Goal: Transaction & Acquisition: Purchase product/service

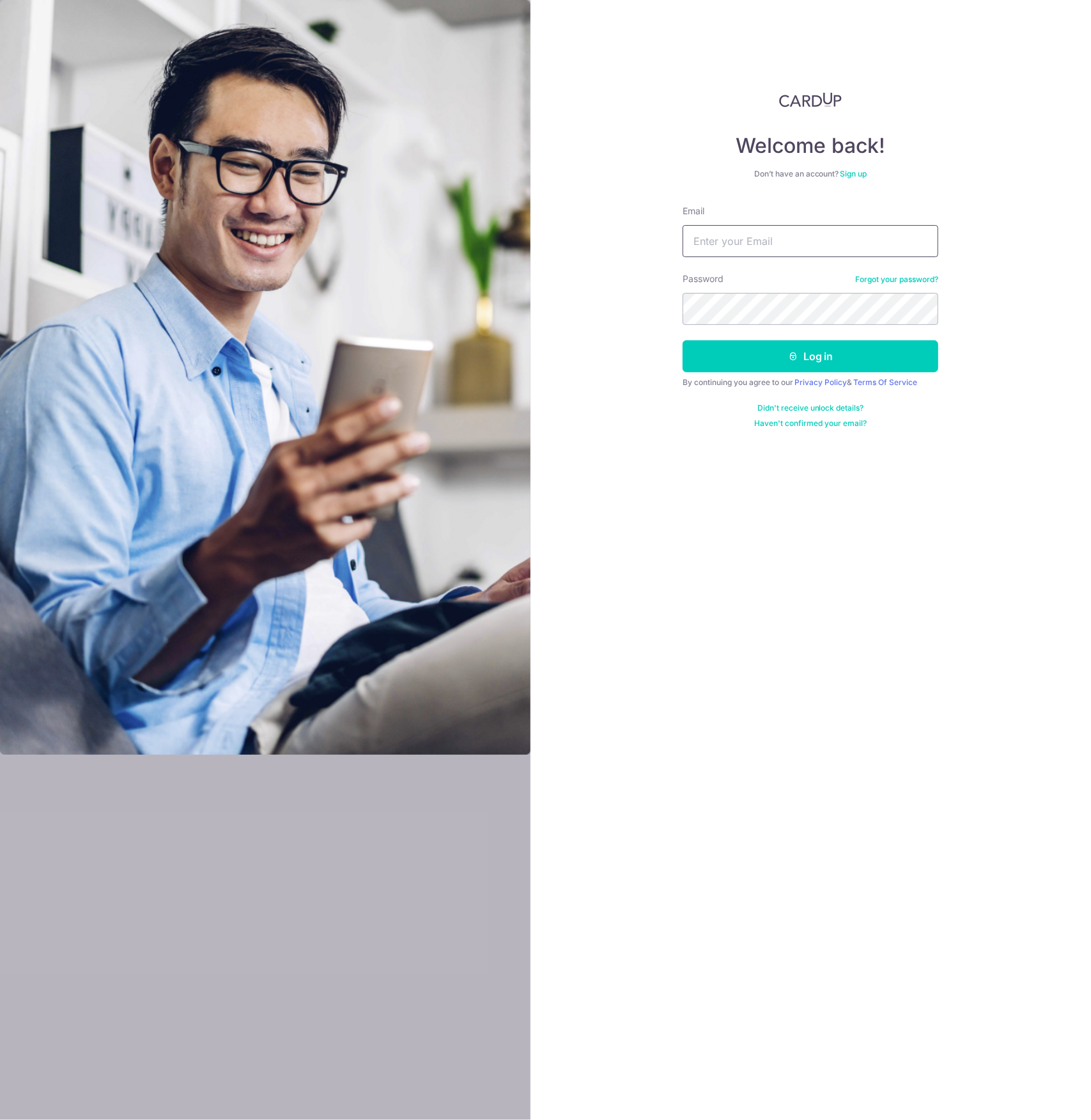
click at [749, 231] on input "Email" at bounding box center [811, 241] width 256 height 32
type input "[EMAIL_ADDRESS][DOMAIN_NAME]"
click at [809, 354] on button "Log in" at bounding box center [811, 356] width 256 height 32
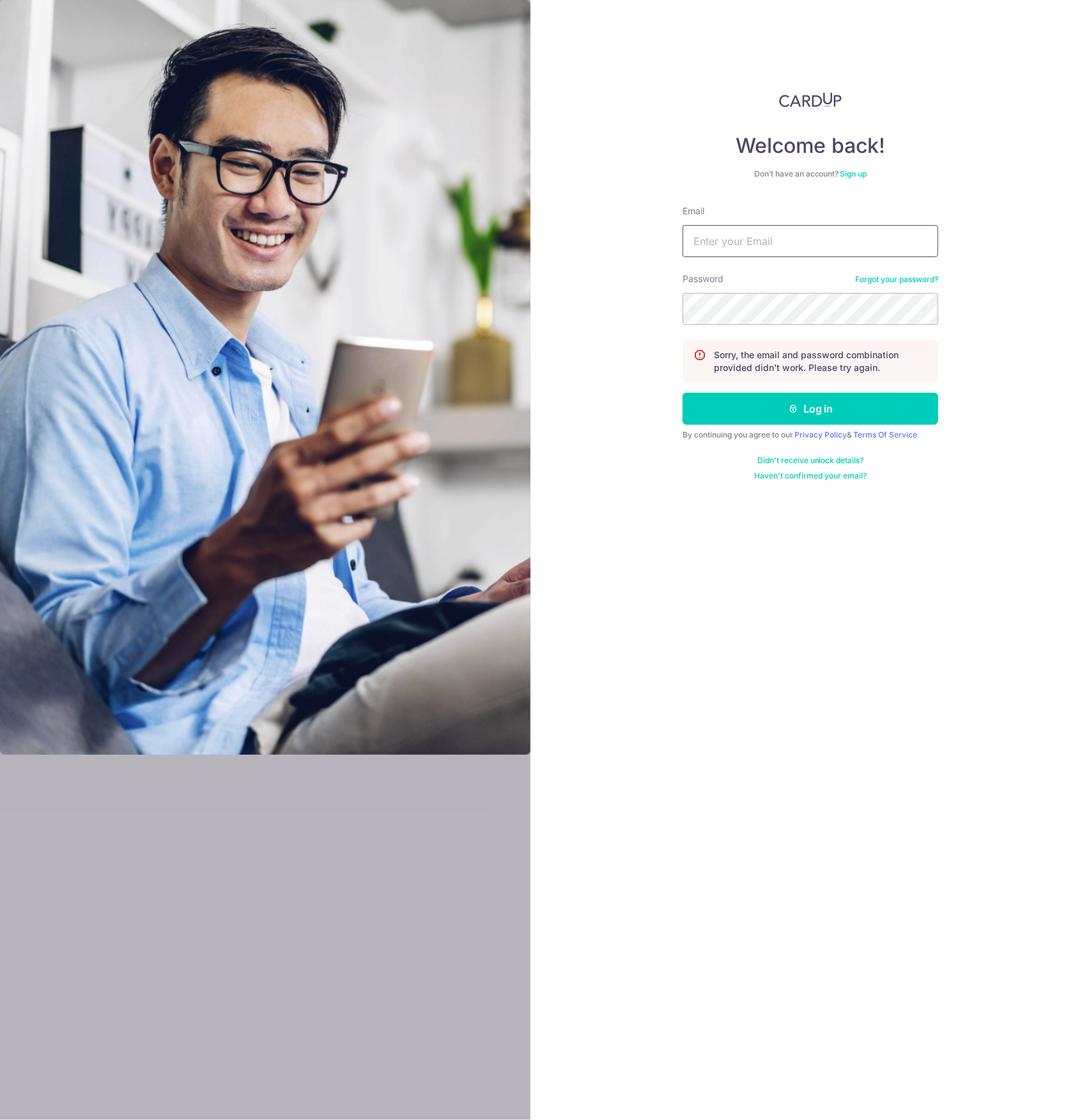
click at [799, 249] on input "Email" at bounding box center [811, 241] width 256 height 32
type input "[EMAIL_ADDRESS][DOMAIN_NAME]"
click at [779, 413] on button "Log in" at bounding box center [811, 409] width 256 height 32
click at [779, 231] on input "Email" at bounding box center [811, 241] width 256 height 32
type input "[EMAIL_ADDRESS][DOMAIN_NAME]"
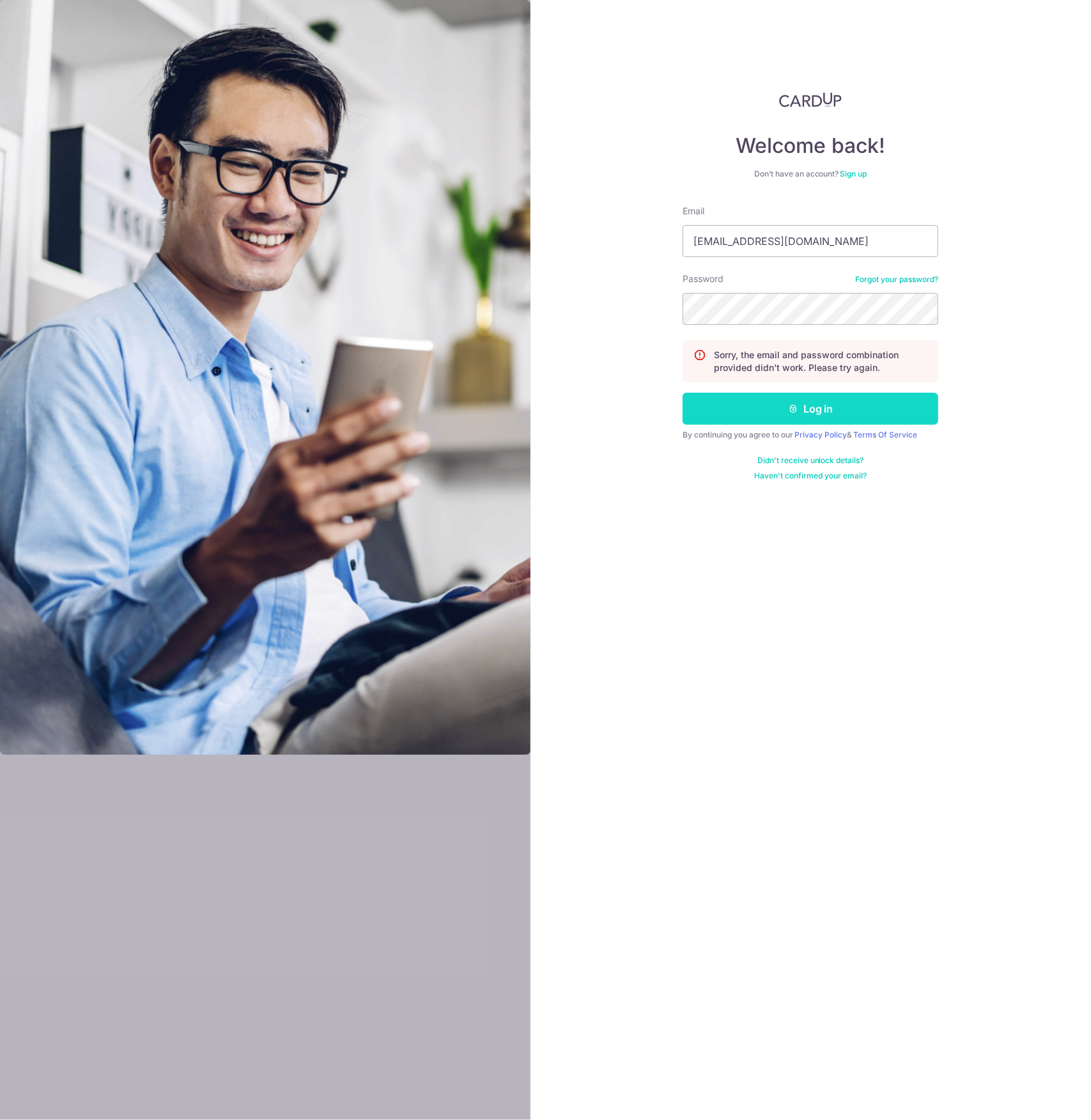
click at [766, 414] on button "Log in" at bounding box center [811, 409] width 256 height 32
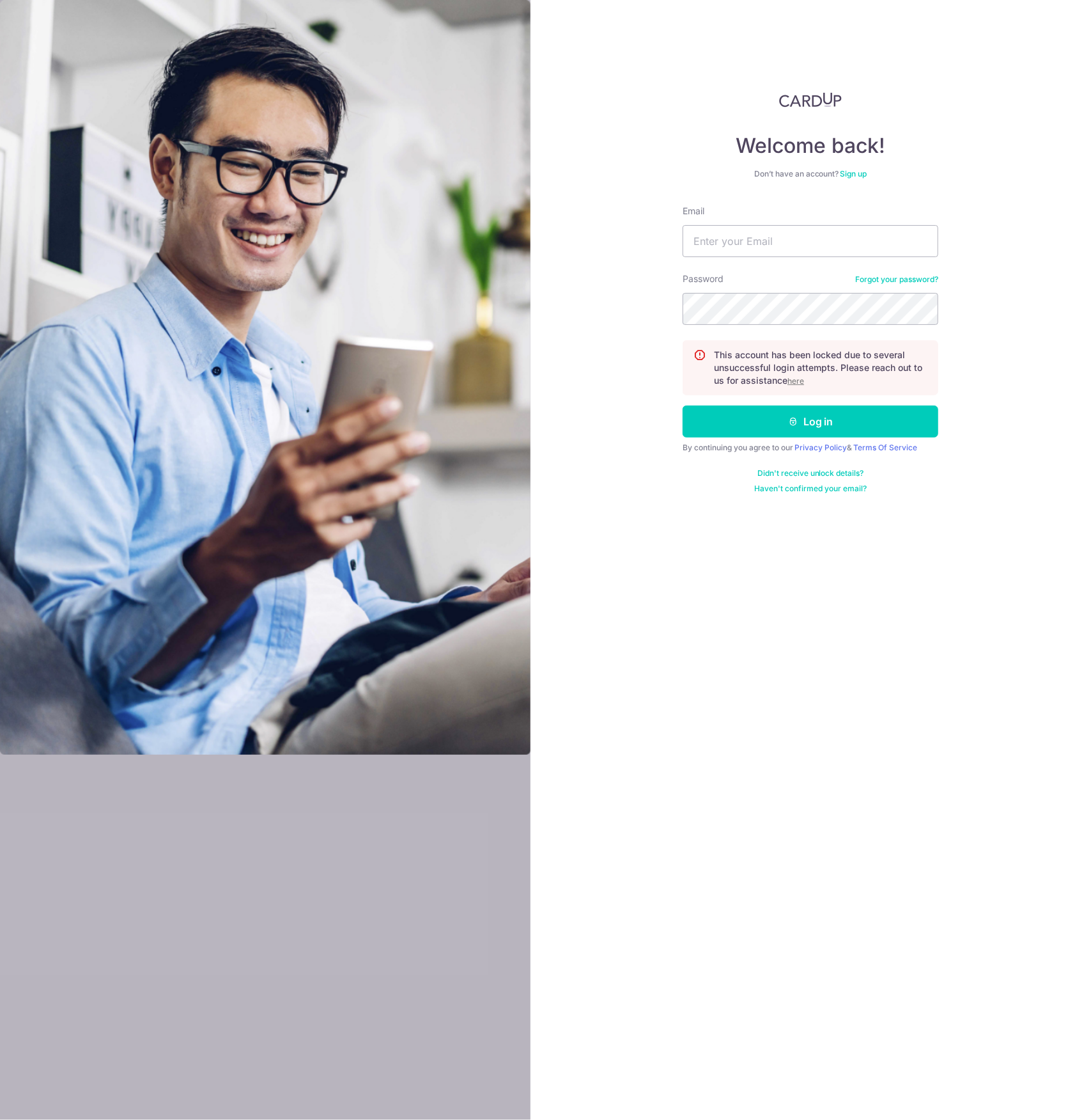
click at [801, 374] on p "This account has been locked due to several unsuccessful login attempts. Please…" at bounding box center [820, 367] width 214 height 38
click at [799, 380] on u "here" at bounding box center [796, 380] width 17 height 10
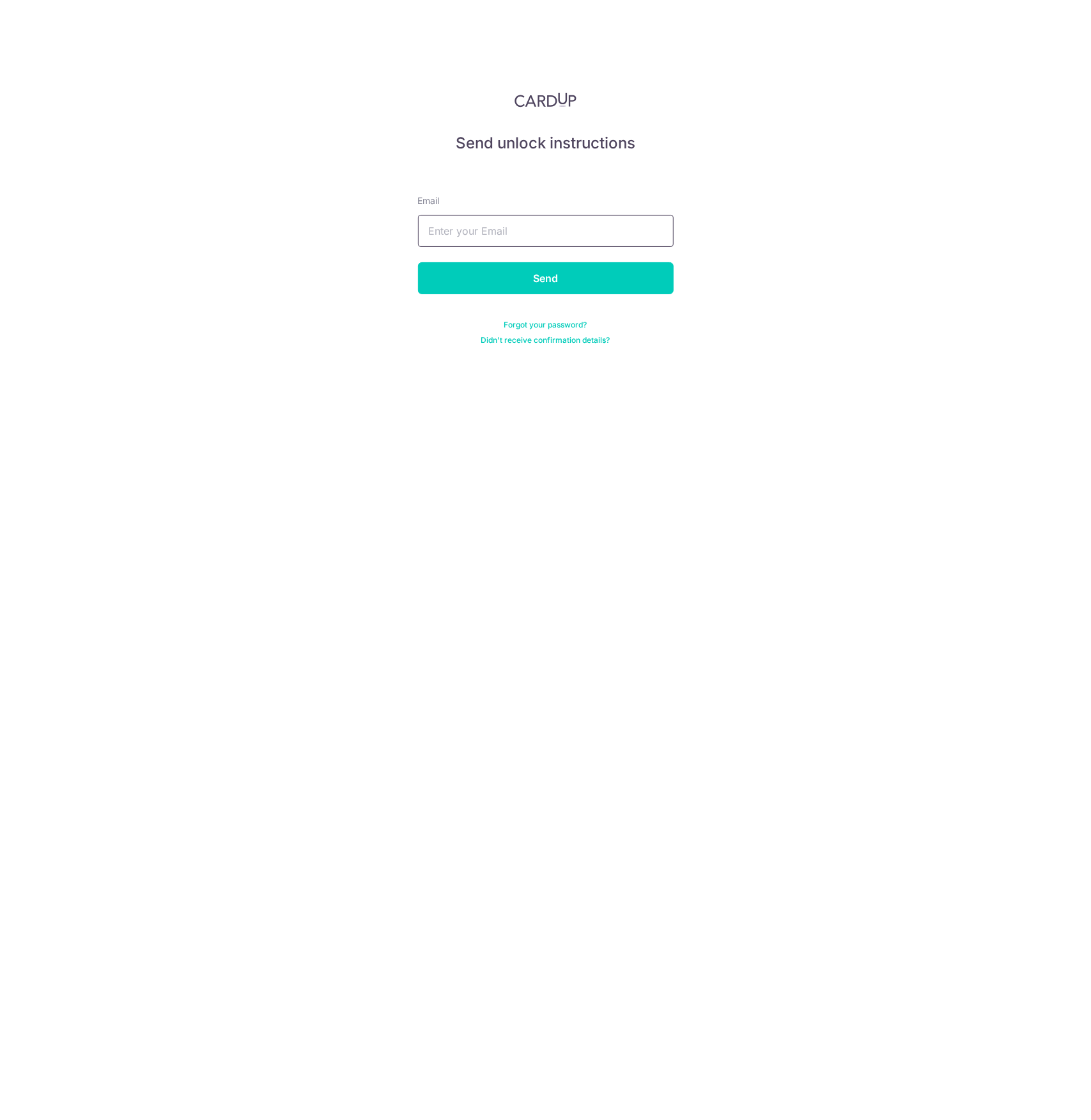
click at [465, 229] on input "text" at bounding box center [546, 231] width 256 height 32
type input "[EMAIL_ADDRESS][DOMAIN_NAME]"
click at [500, 274] on input "Send" at bounding box center [546, 278] width 256 height 32
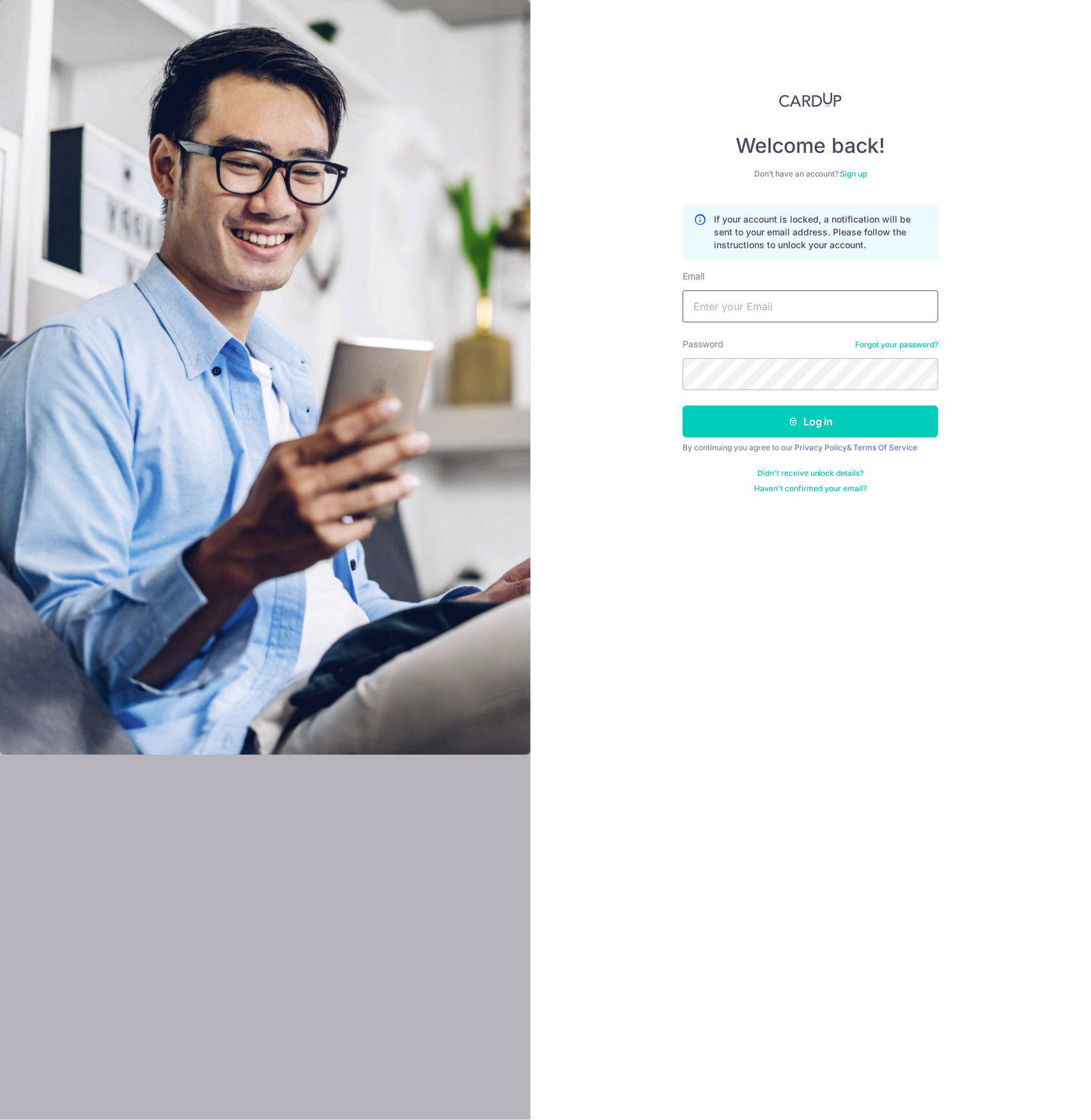
click at [756, 307] on input "Email" at bounding box center [811, 307] width 256 height 32
type input "takeiteasy_14@yahoo.com.sg"
click at [774, 414] on button "Log in" at bounding box center [811, 421] width 256 height 32
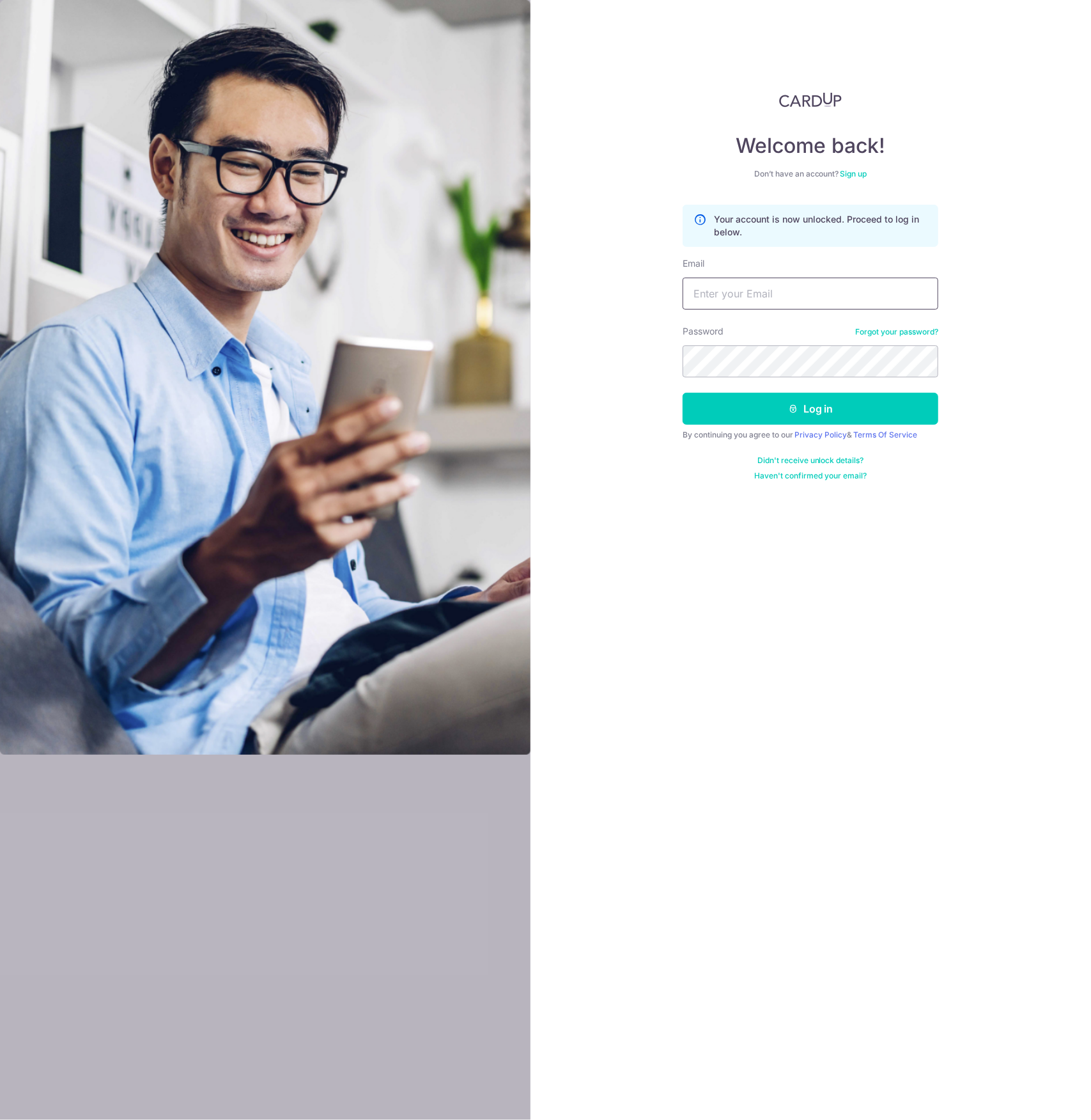
click at [744, 282] on input "Email" at bounding box center [811, 293] width 256 height 32
type input "[EMAIL_ADDRESS][DOMAIN_NAME]"
click at [888, 334] on link "Forgot your password?" at bounding box center [897, 332] width 83 height 10
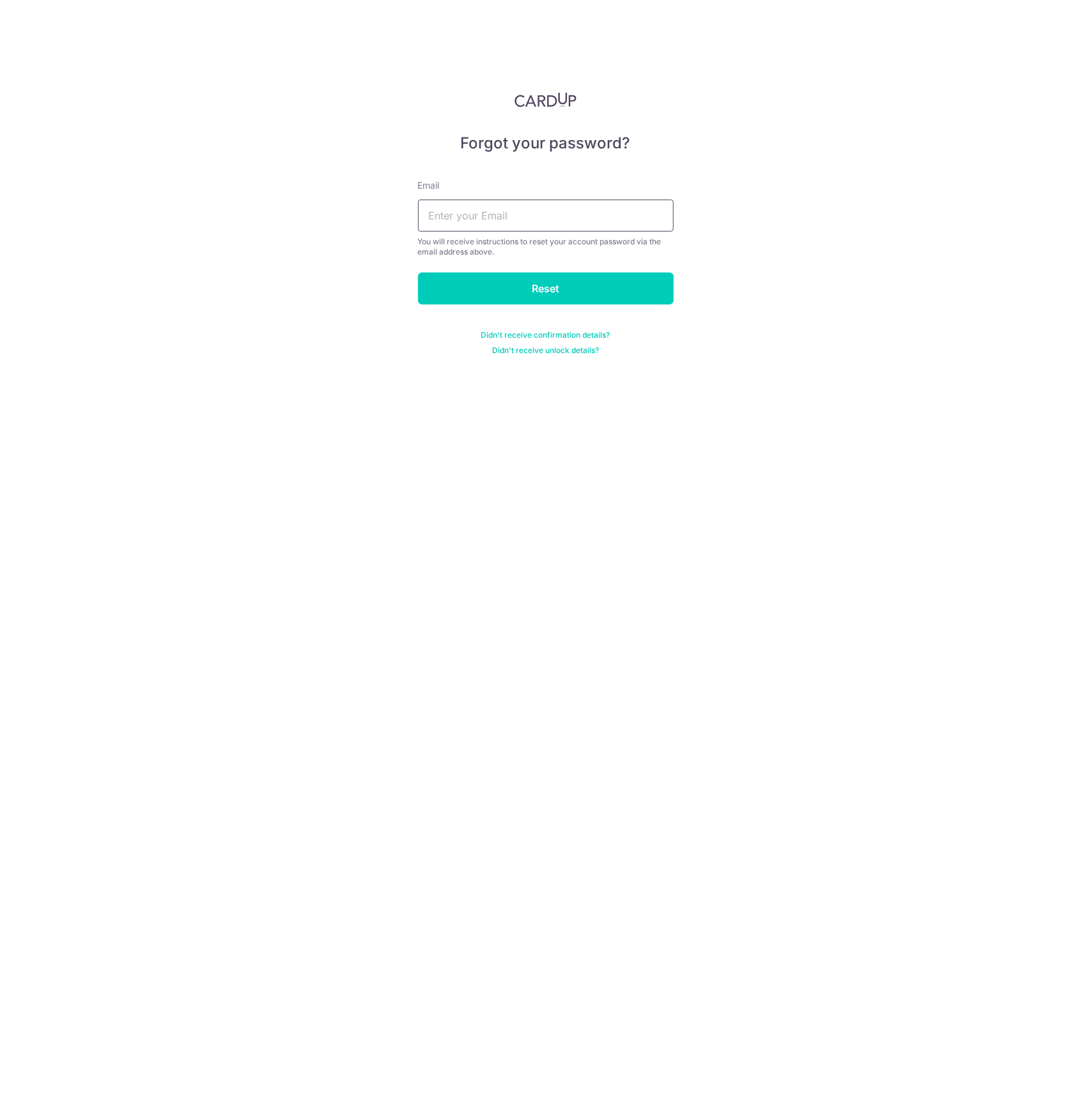
click at [516, 206] on input "text" at bounding box center [546, 216] width 256 height 32
type input "takeiteasy_14@yahoo.com.sg"
click at [586, 286] on input "Reset" at bounding box center [546, 288] width 256 height 32
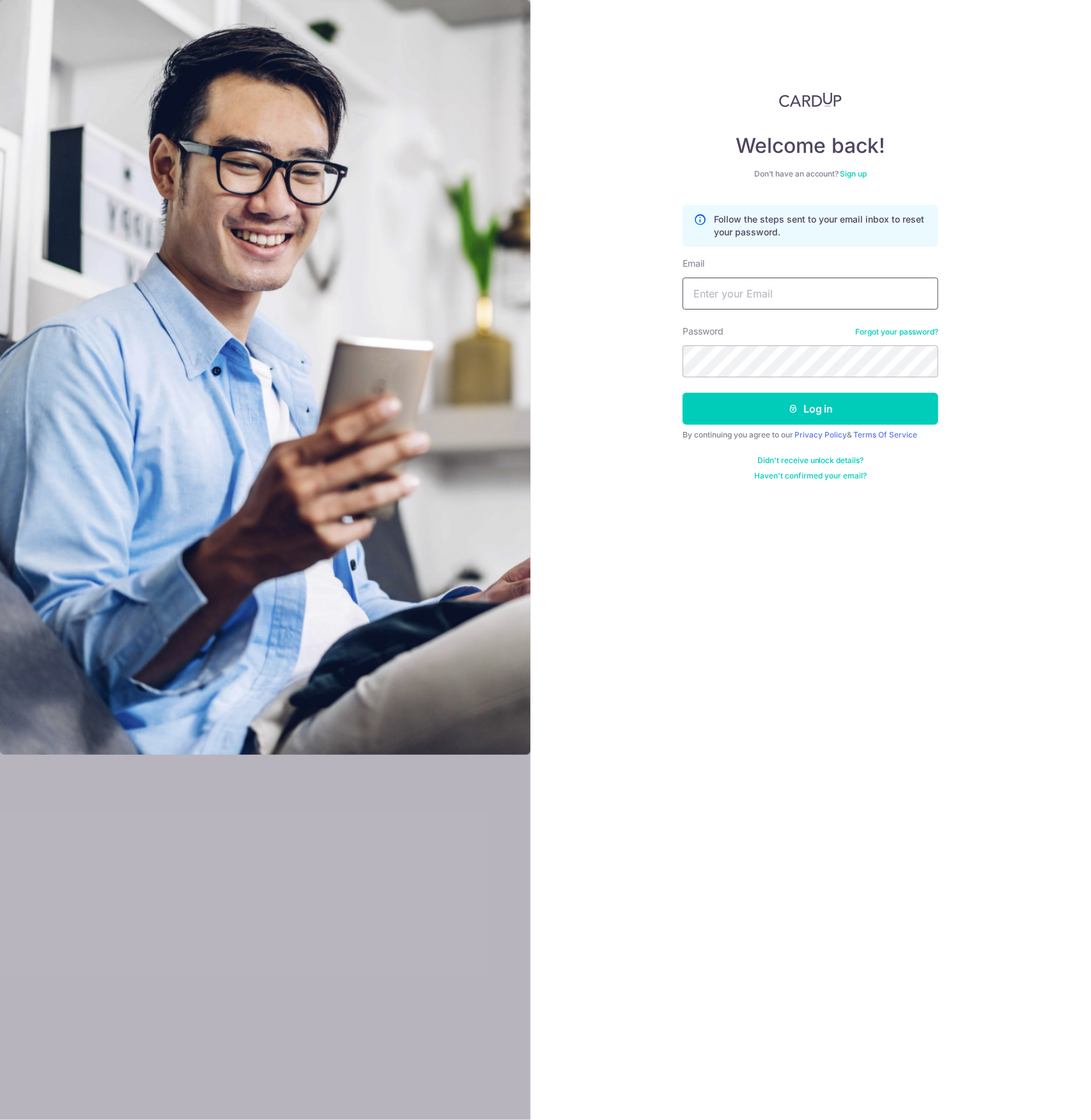
click at [729, 291] on input "Email" at bounding box center [811, 293] width 256 height 32
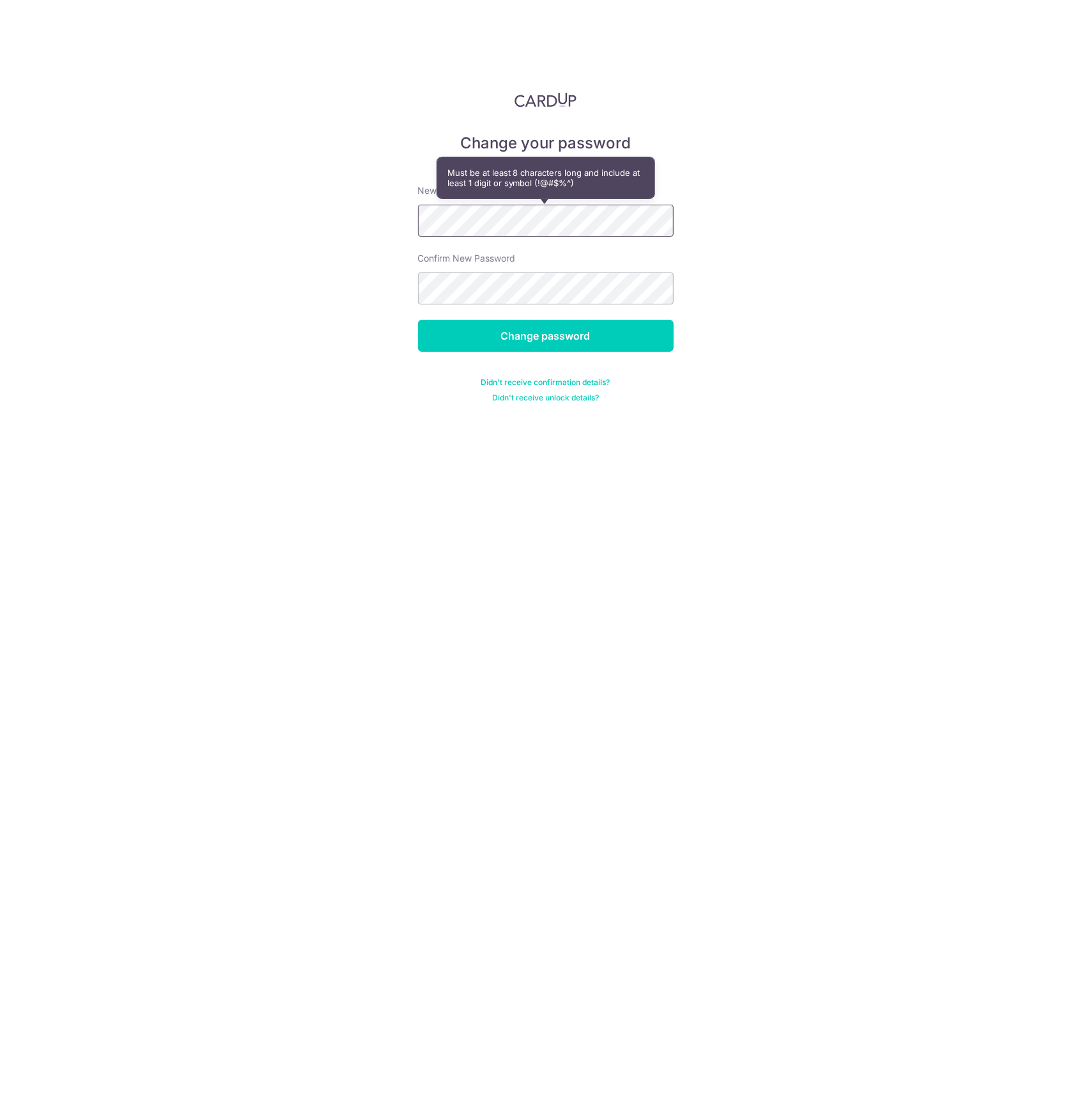
click at [322, 219] on div "Change your password New password Confirm New Password Change password Didn't r…" at bounding box center [546, 560] width 1091 height 1120
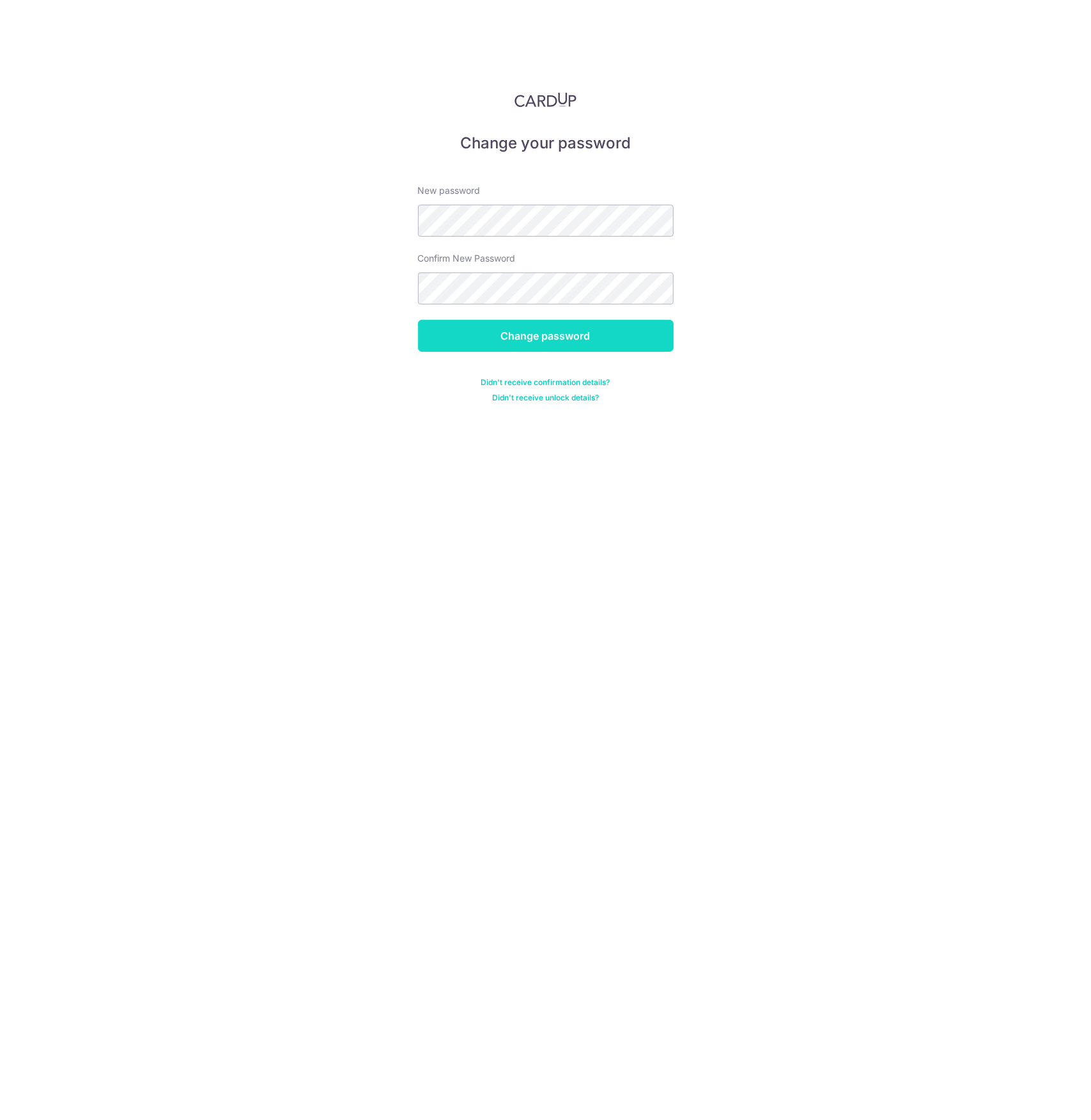
click at [470, 323] on input "Change password" at bounding box center [546, 336] width 256 height 32
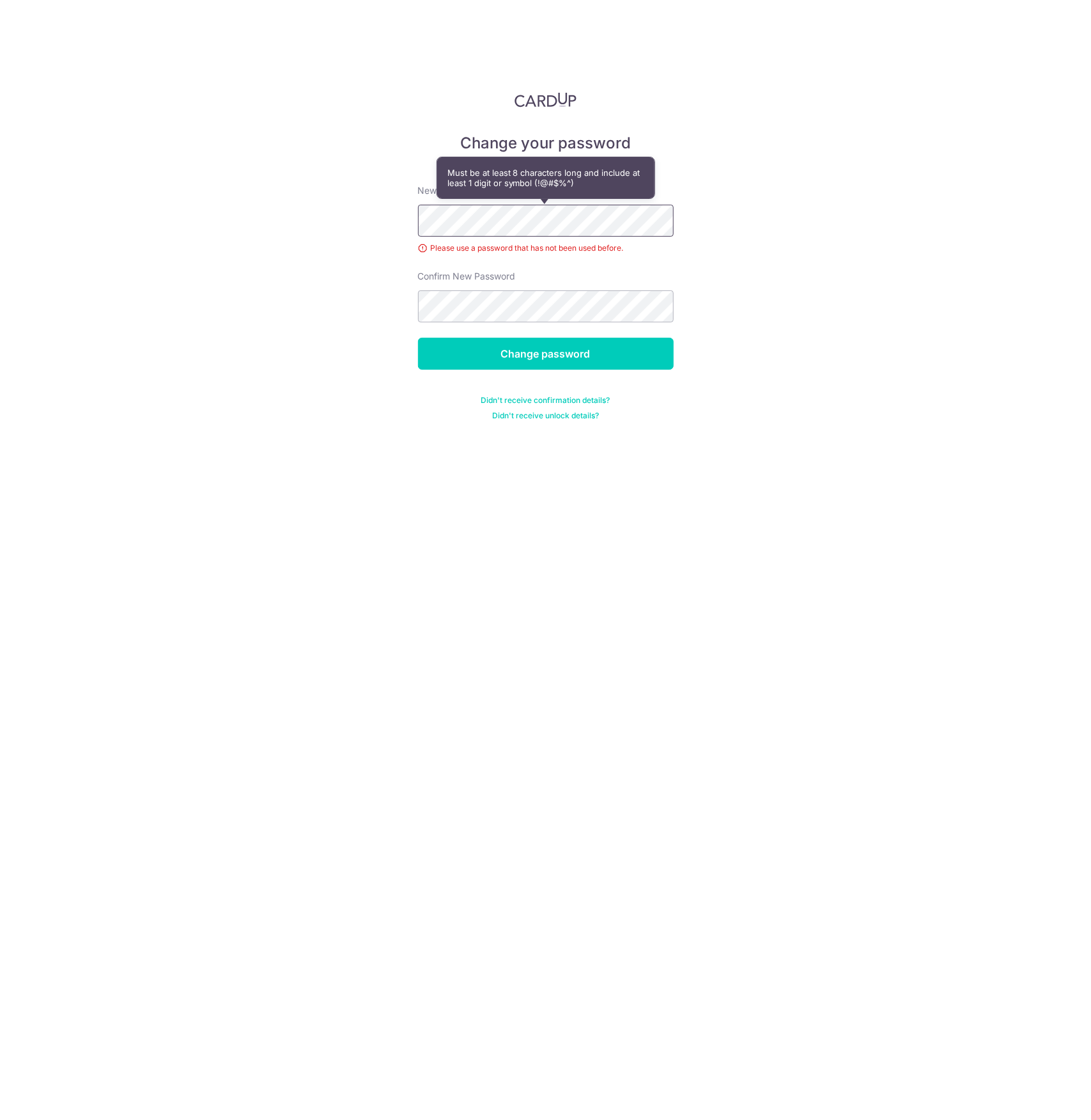
click at [268, 208] on div "Change your password New password Please use a password that has not been used …" at bounding box center [546, 560] width 1091 height 1120
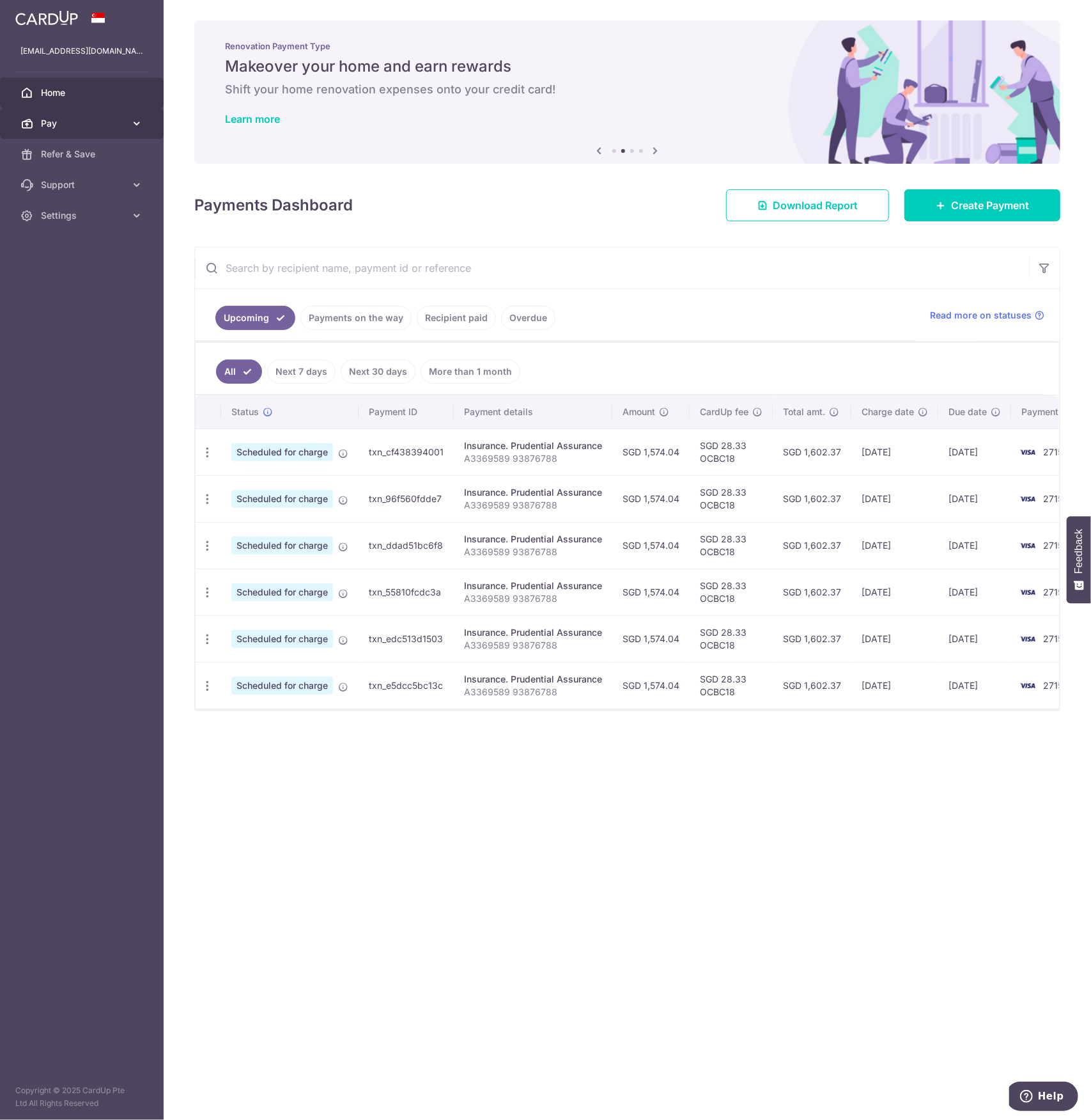
click at [91, 124] on span "Pay" at bounding box center [83, 123] width 84 height 12
click at [72, 151] on span "Payments" at bounding box center [83, 154] width 84 height 12
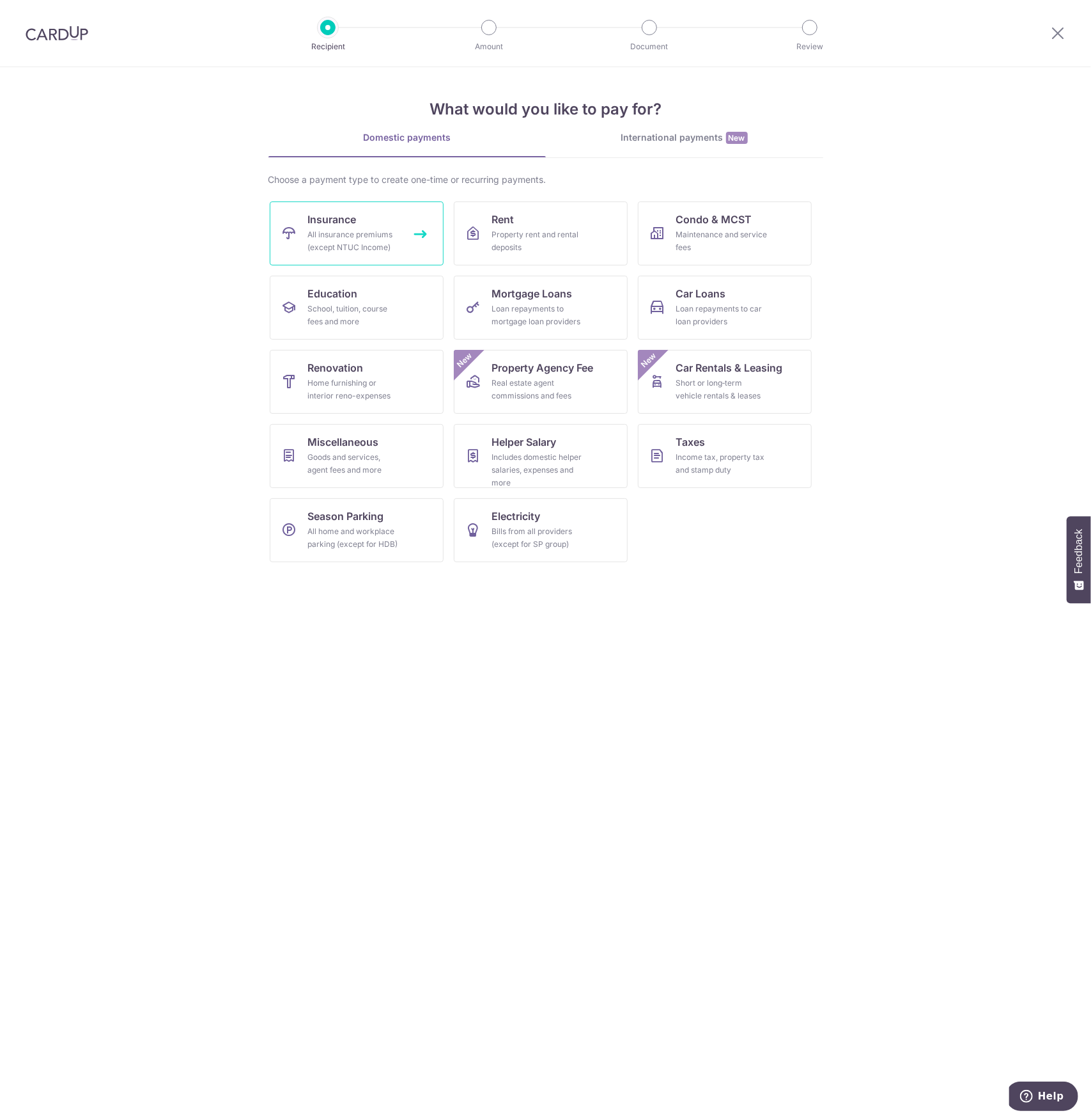
click at [376, 245] on div "All insurance premiums (except NTUC Income)" at bounding box center [354, 241] width 92 height 26
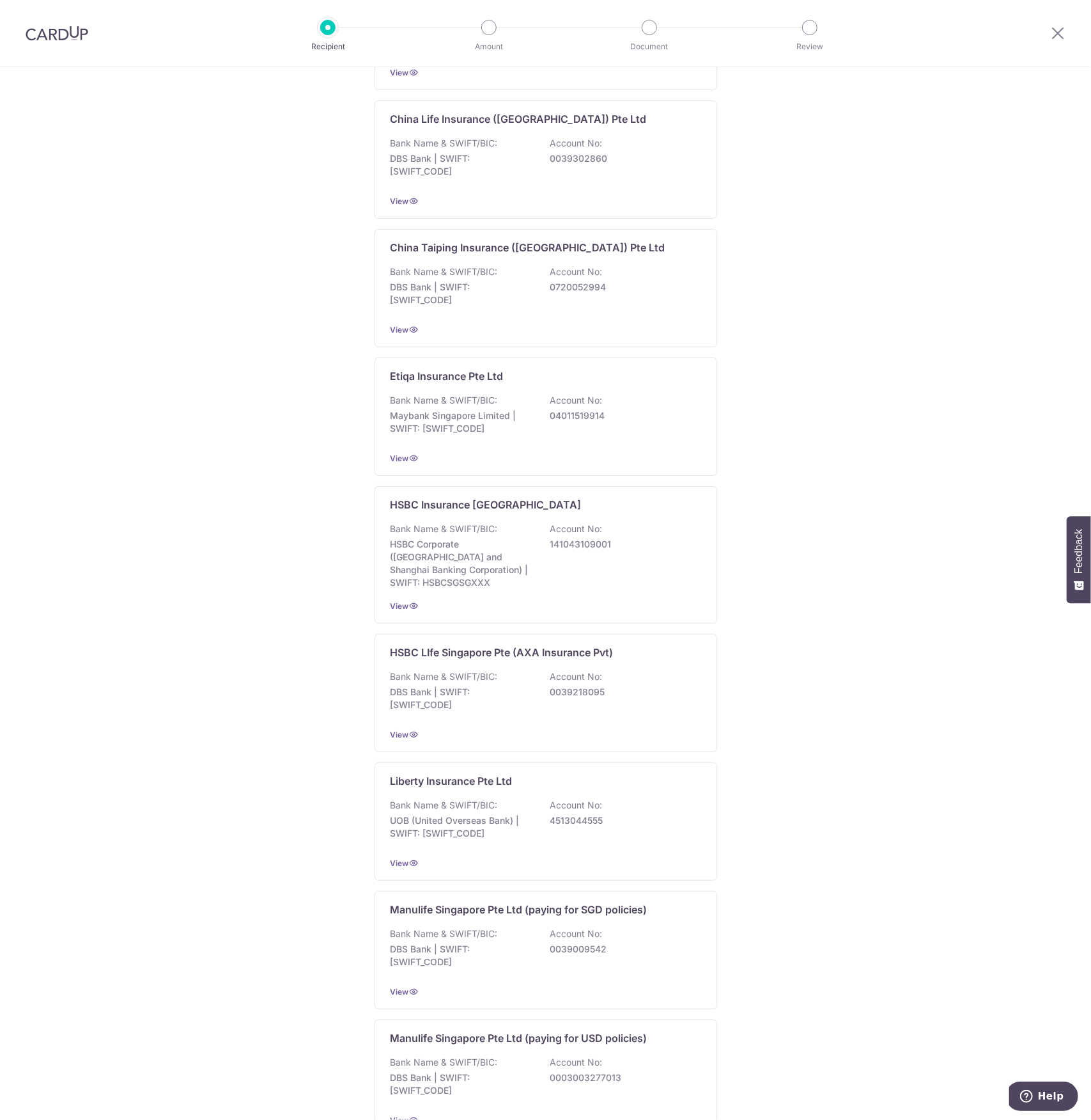
scroll to position [619, 0]
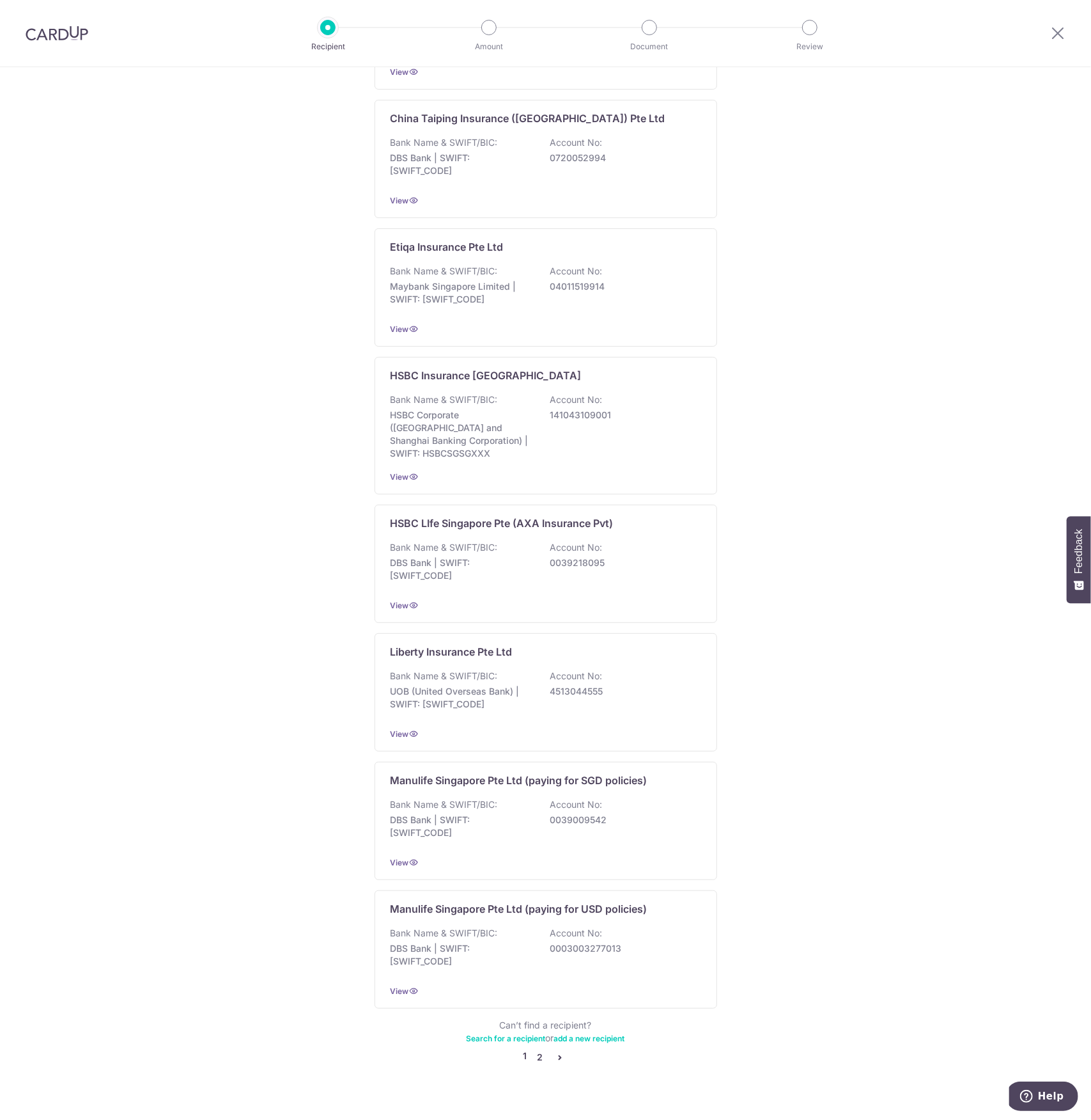
click at [537, 1049] on link "2" at bounding box center [540, 1056] width 15 height 15
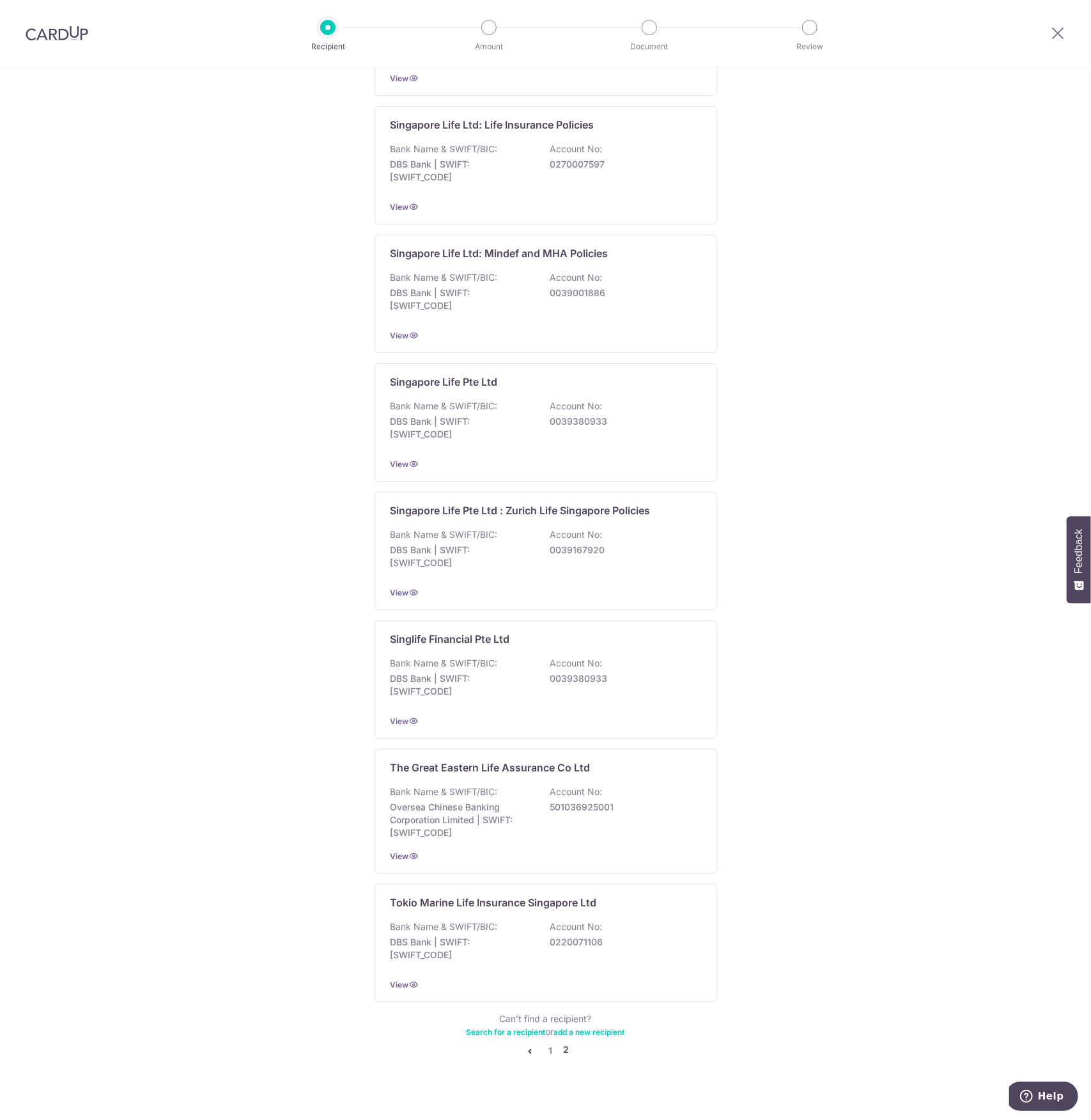
scroll to position [0, 0]
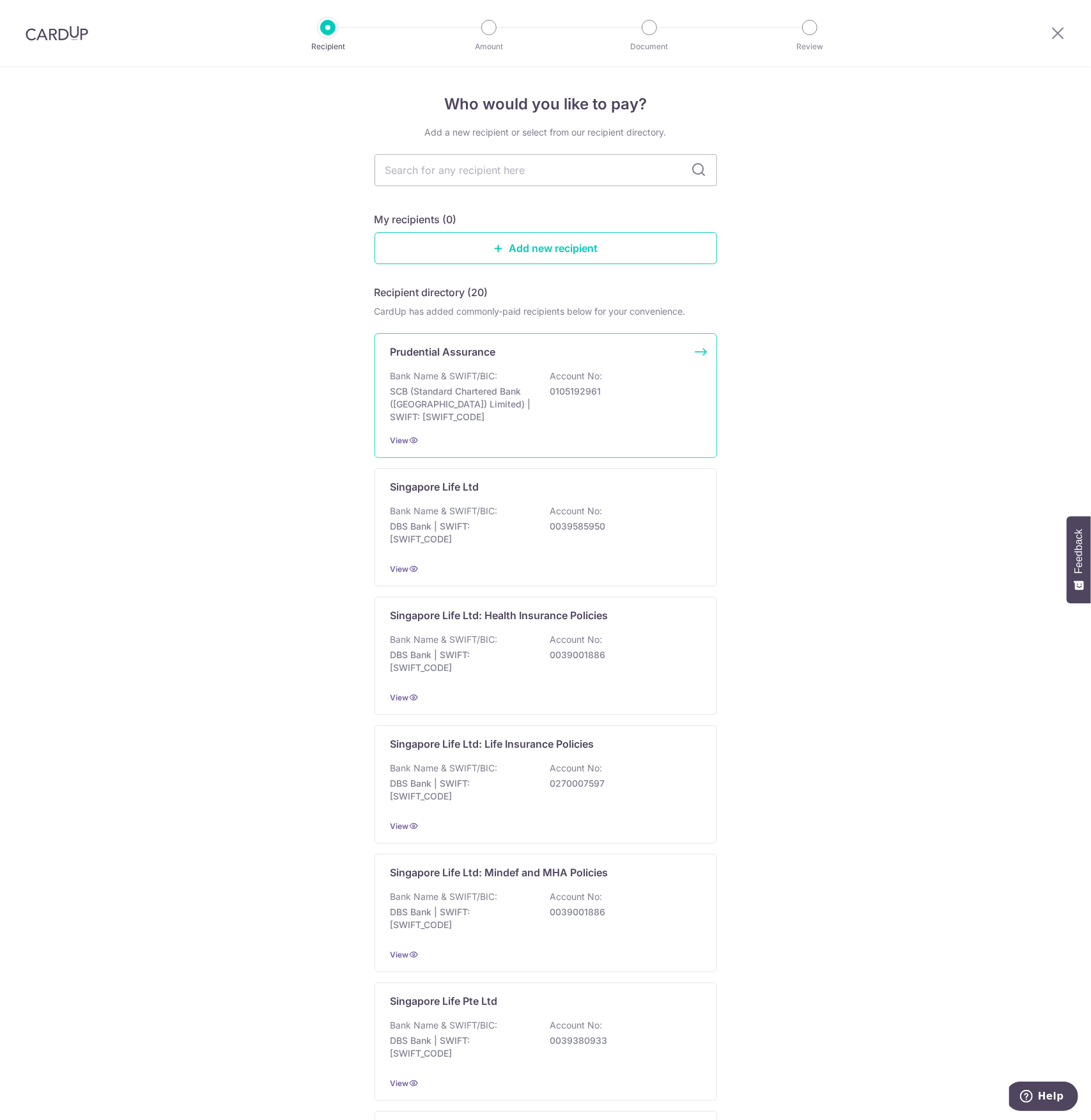
click at [535, 394] on div "Bank Name & SWIFT/BIC: SCB (Standard Chartered Bank (Singapore) Limited) | SWIF…" at bounding box center [546, 396] width 311 height 53
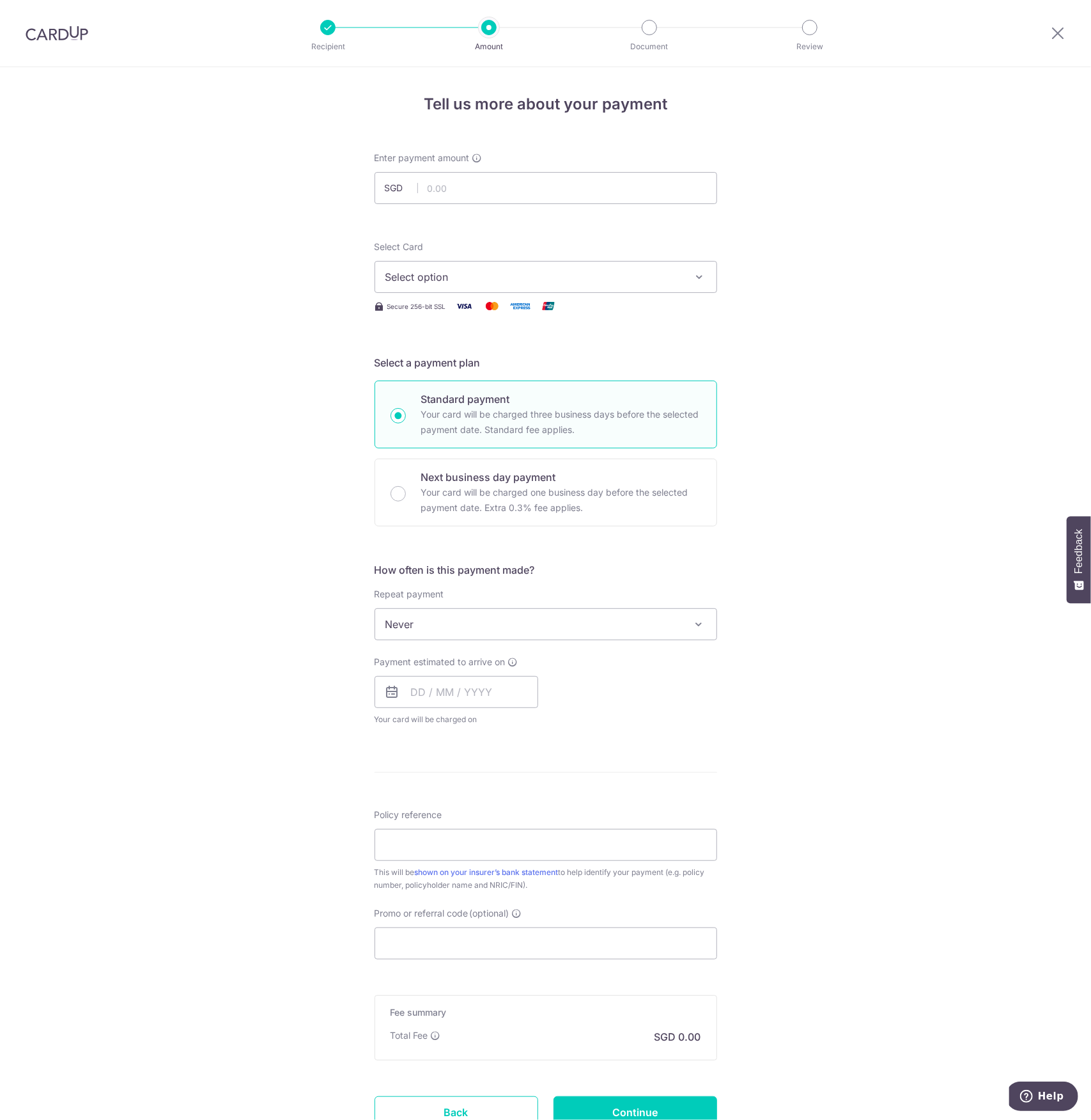
click at [437, 271] on span "Select option" at bounding box center [534, 277] width 298 height 15
click at [418, 370] on span "**** 2715" at bounding box center [439, 368] width 47 height 15
click at [414, 693] on input "text" at bounding box center [456, 692] width 164 height 32
click at [646, 704] on div "Payment estimated to arrive on Prev Next Sep Oct Nov Dec 2025 2026 2027 2028 20…" at bounding box center [546, 691] width 358 height 70
click at [415, 688] on input "text" at bounding box center [456, 692] width 164 height 32
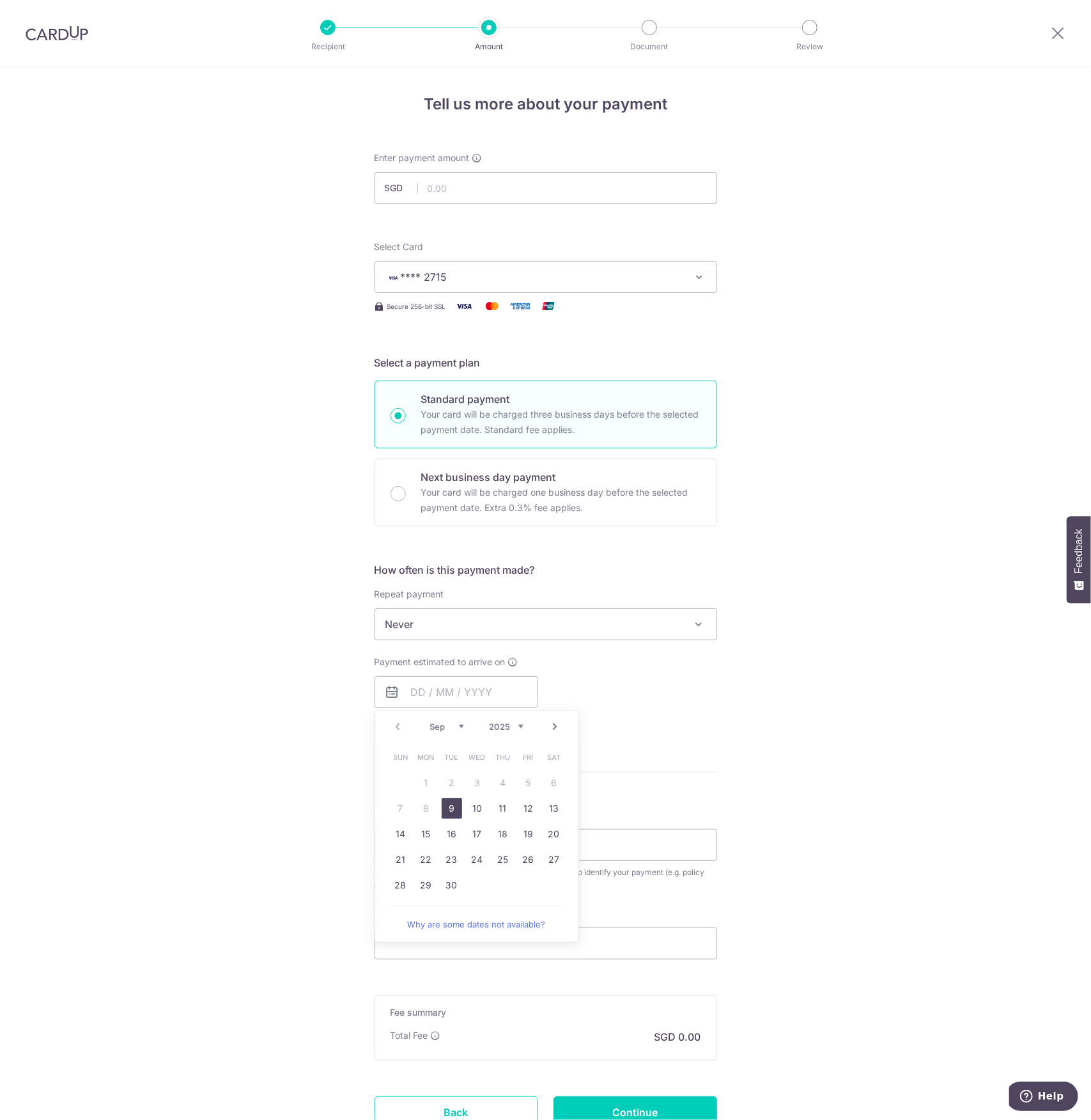
click at [442, 806] on link "9" at bounding box center [452, 808] width 20 height 20
type input "09/09/2025"
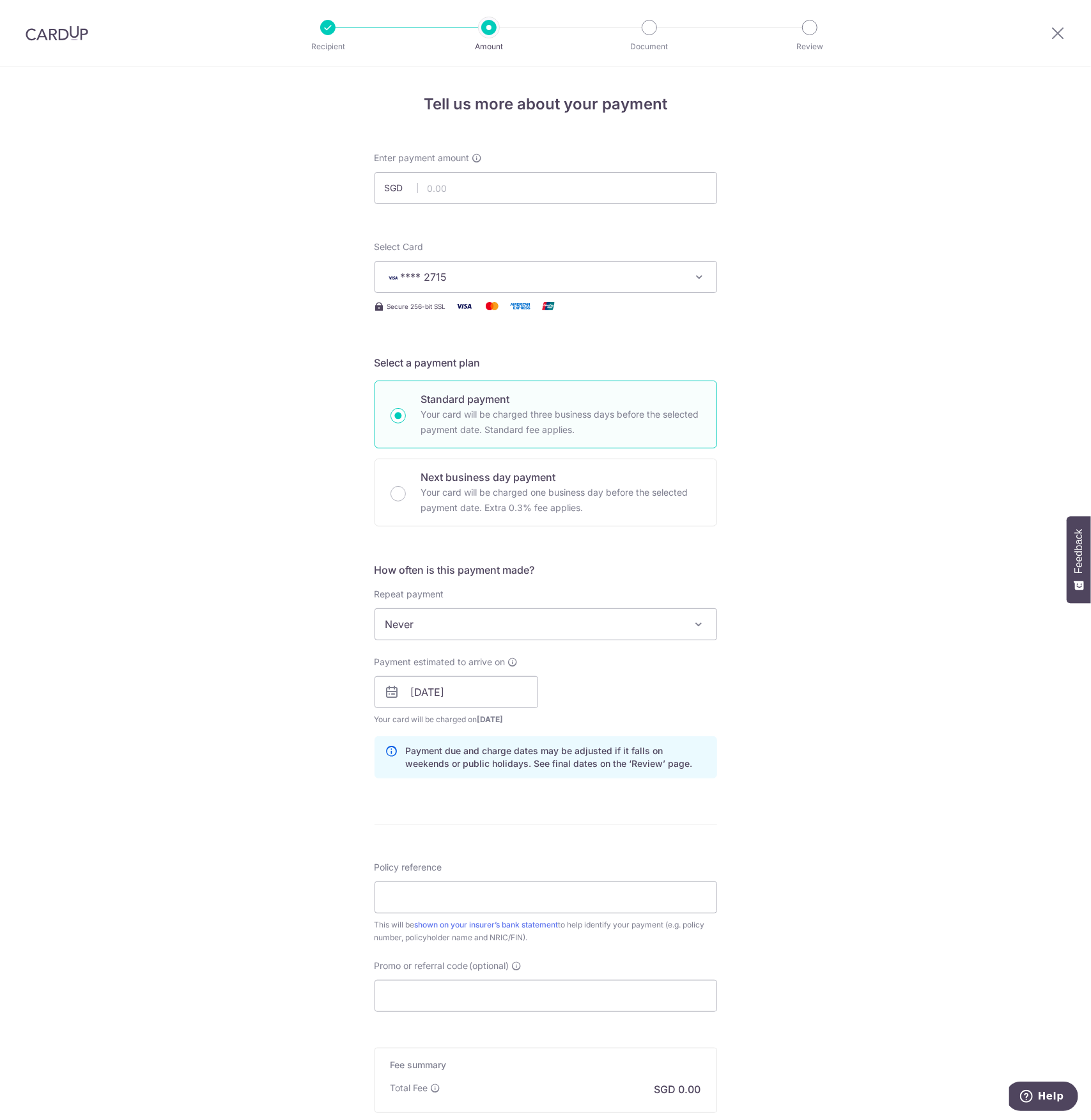
click at [673, 712] on div "Payment estimated to arrive on 09/09/2025 Prev Next Sep Oct Nov Dec 2025 2026 2…" at bounding box center [546, 691] width 358 height 70
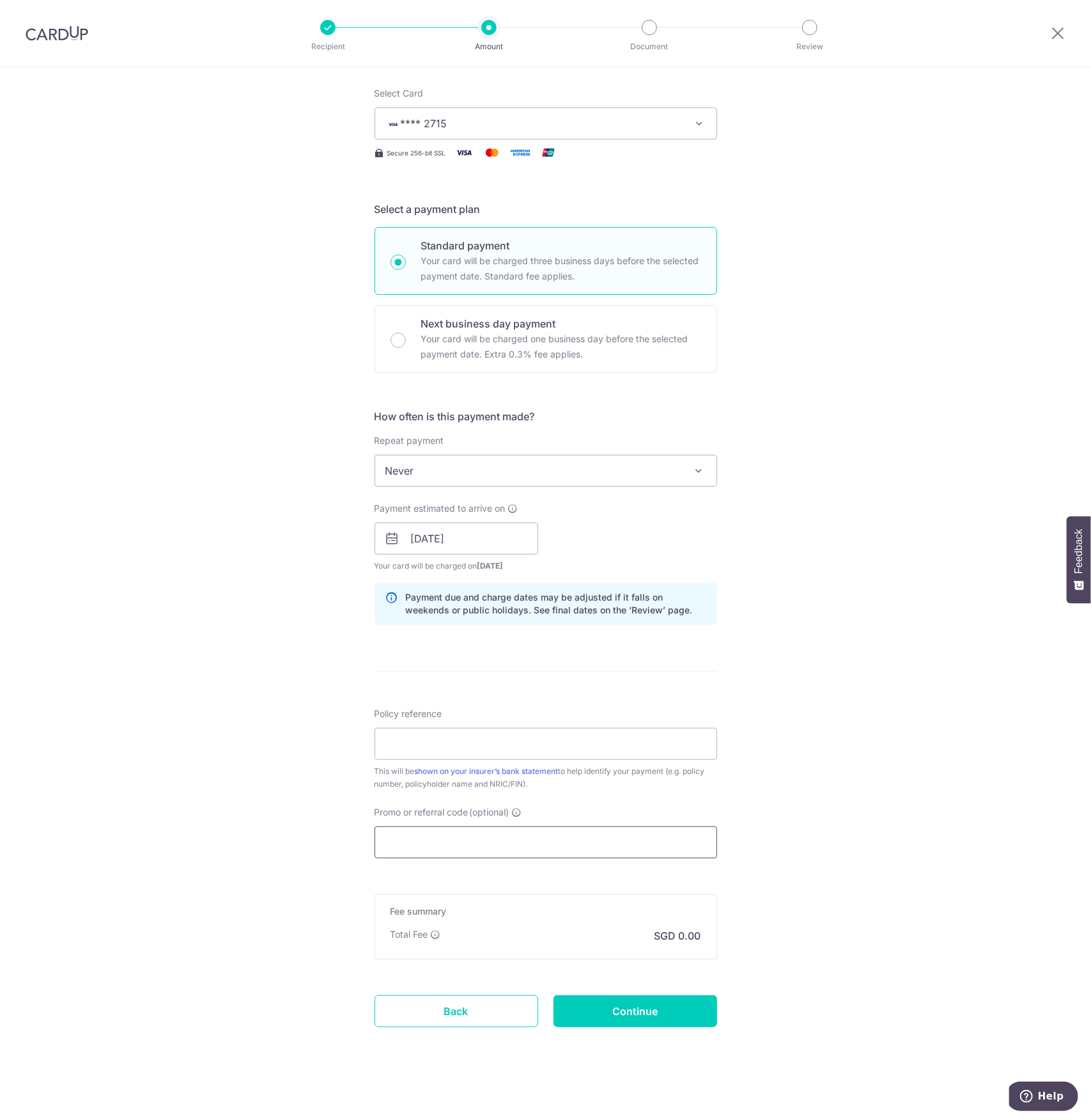
click at [510, 833] on input "Promo or referral code (optional)" at bounding box center [546, 842] width 343 height 32
click at [396, 733] on input "Policy reference" at bounding box center [546, 744] width 343 height 32
click at [511, 462] on span "Never" at bounding box center [546, 470] width 341 height 31
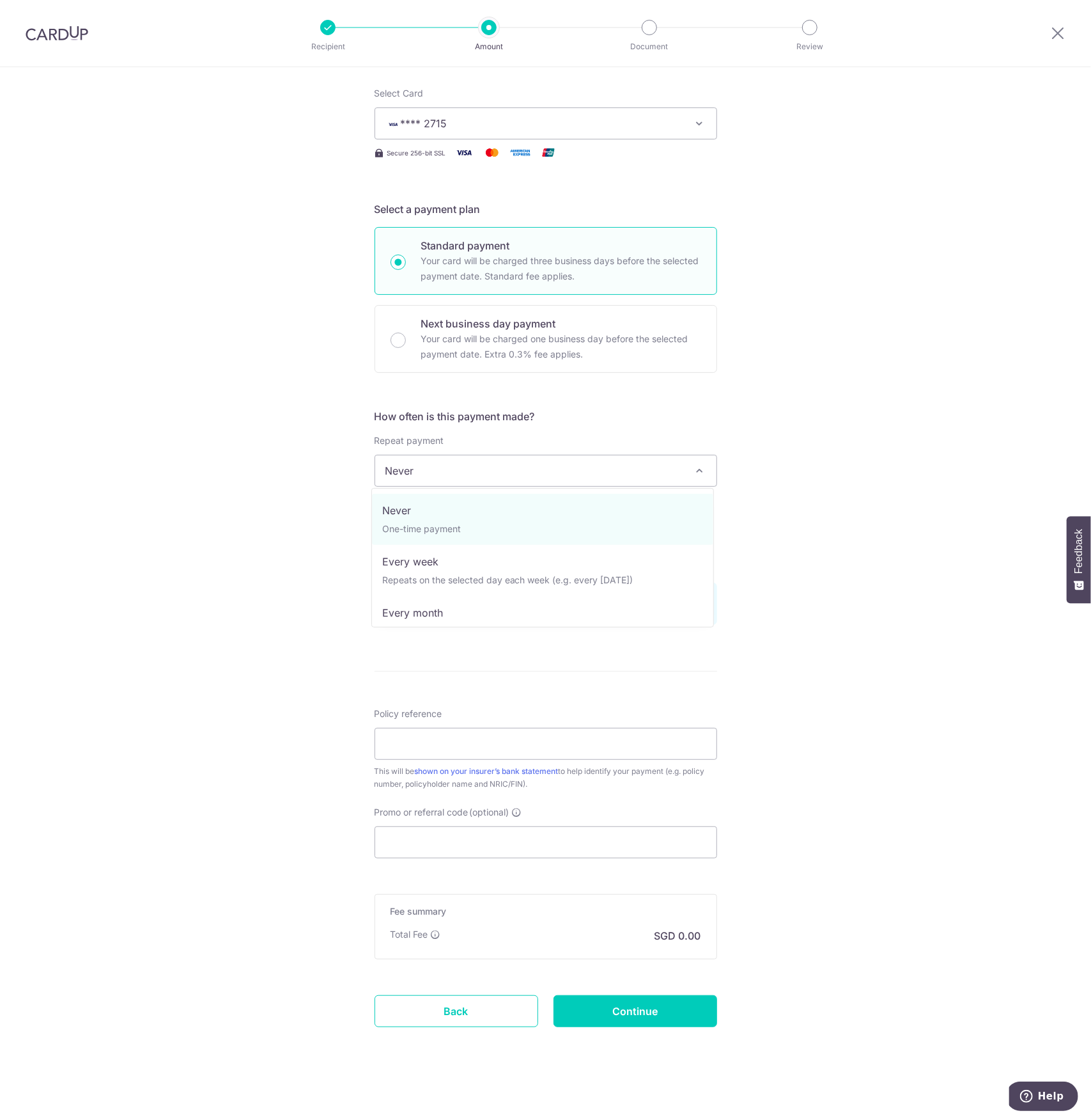
click at [511, 462] on span "Never" at bounding box center [546, 470] width 341 height 31
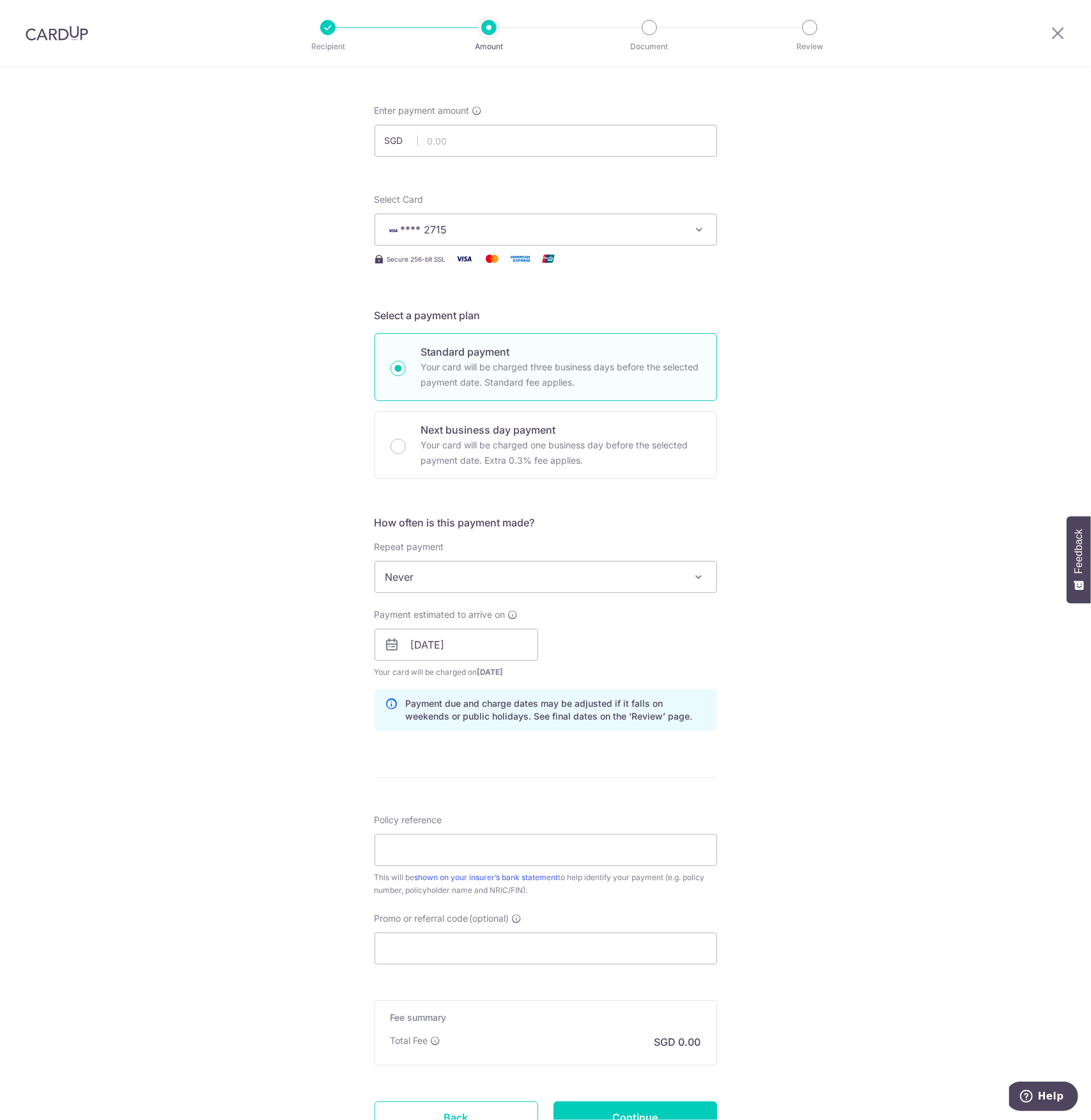
scroll to position [0, 0]
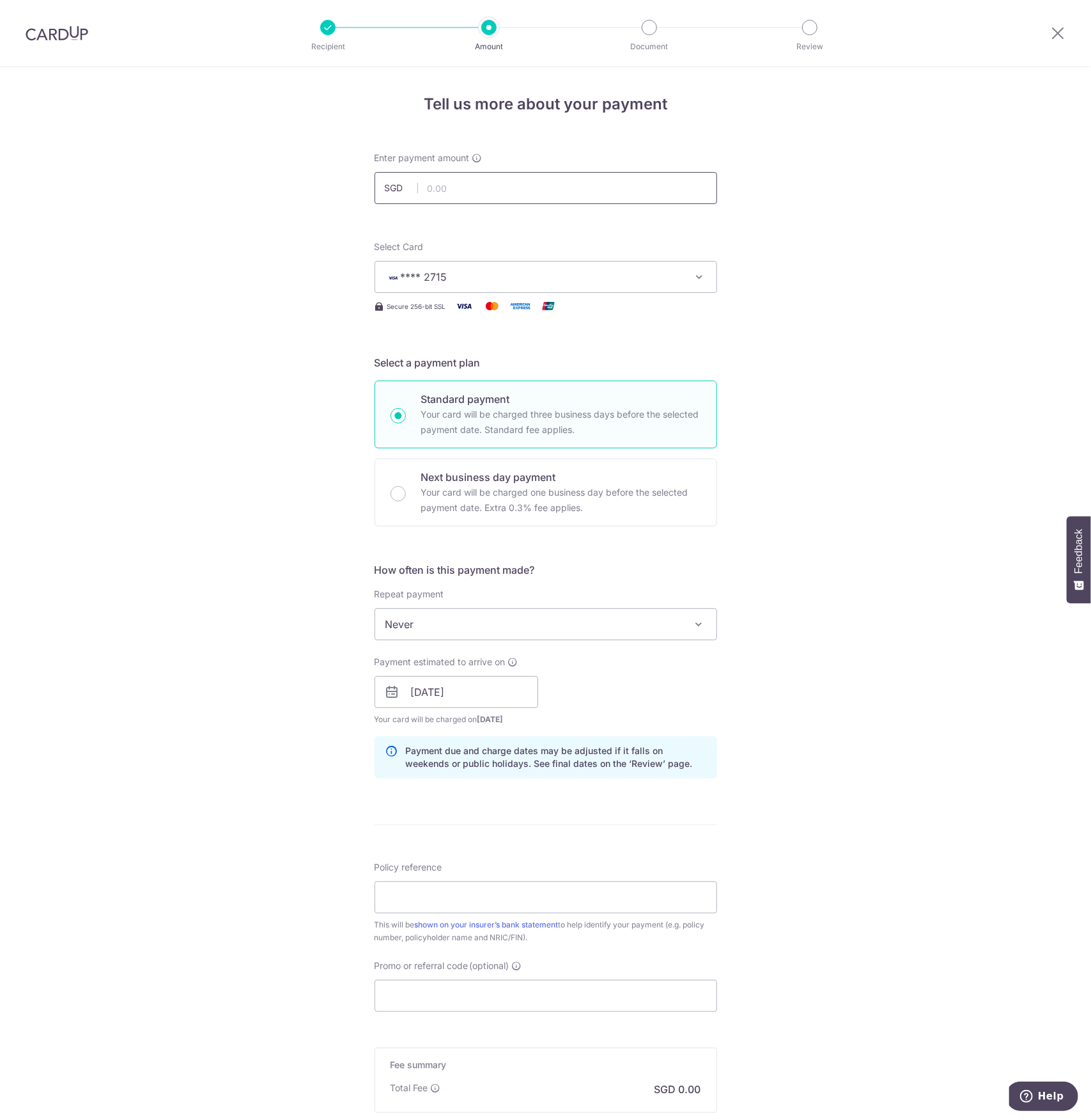
click at [429, 185] on input "text" at bounding box center [546, 188] width 343 height 32
click at [766, 372] on div "Tell us more about your payment Enter payment amount SGD 1500 Select Card **** …" at bounding box center [546, 672] width 1091 height 1209
type input "1,500.00"
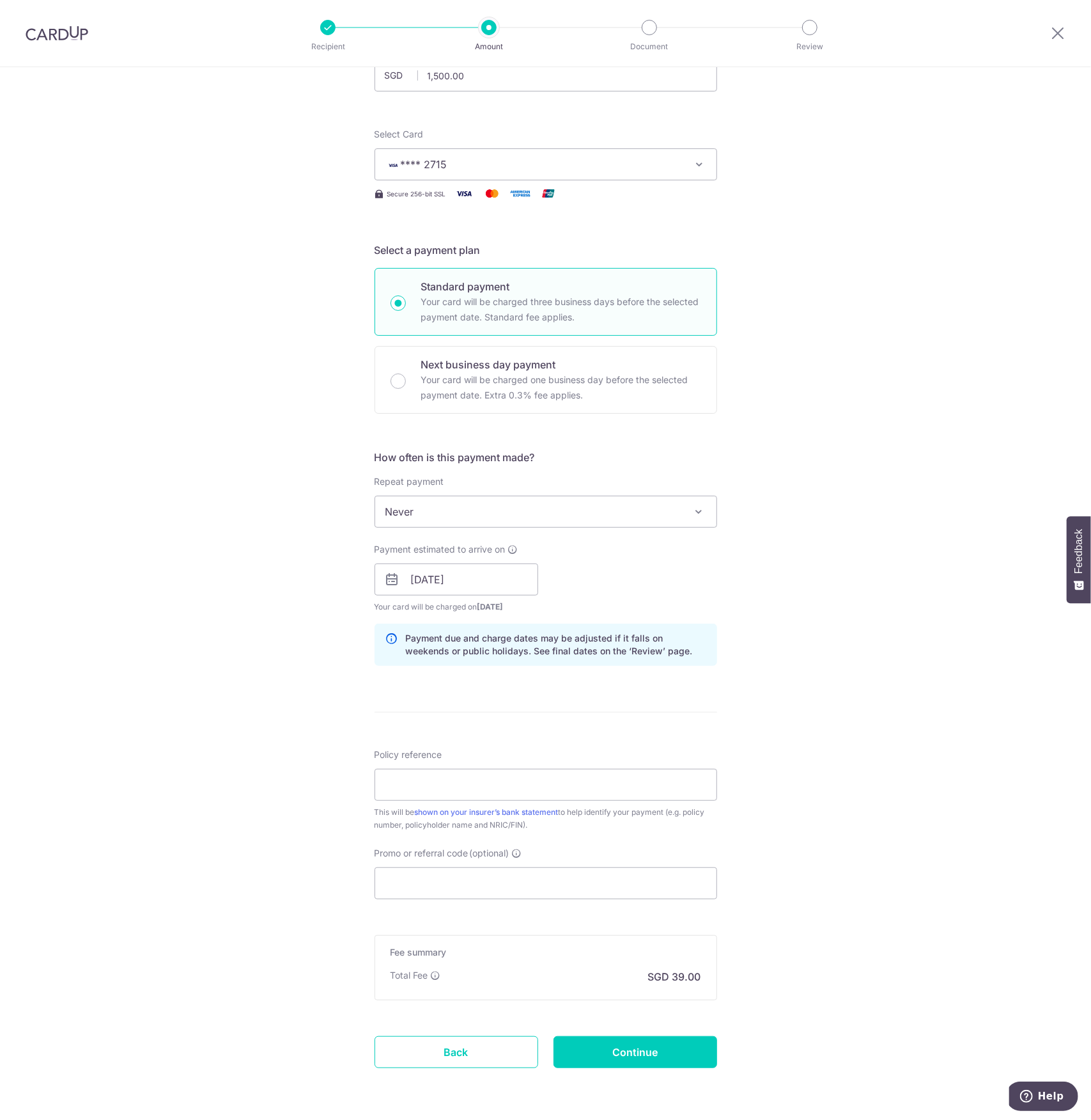
scroll to position [154, 0]
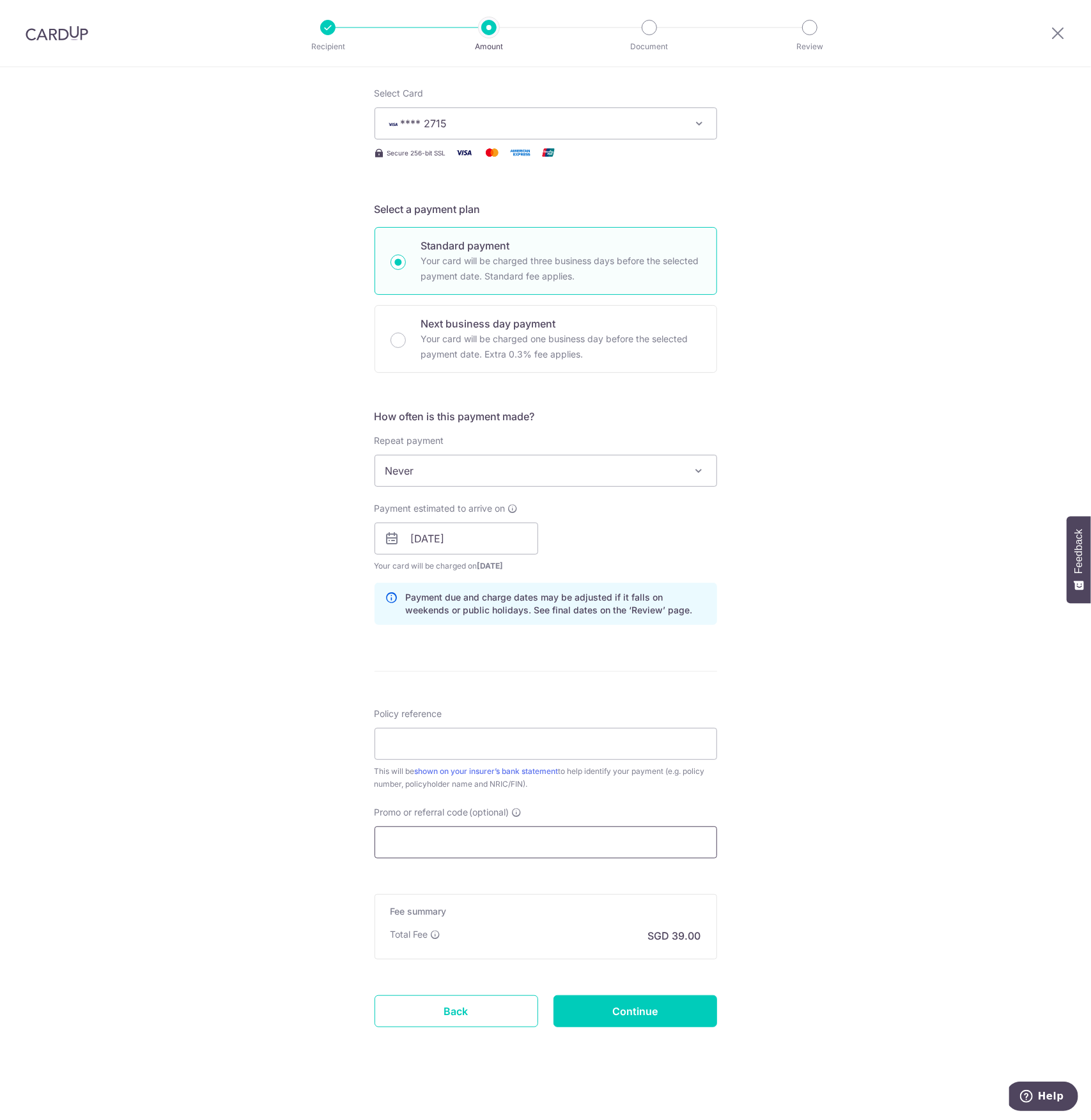
click at [434, 845] on input "Promo or referral code (optional)" at bounding box center [546, 842] width 343 height 32
click at [442, 750] on input "Policy reference" at bounding box center [546, 744] width 343 height 32
paste input "457738"
type input "457738"
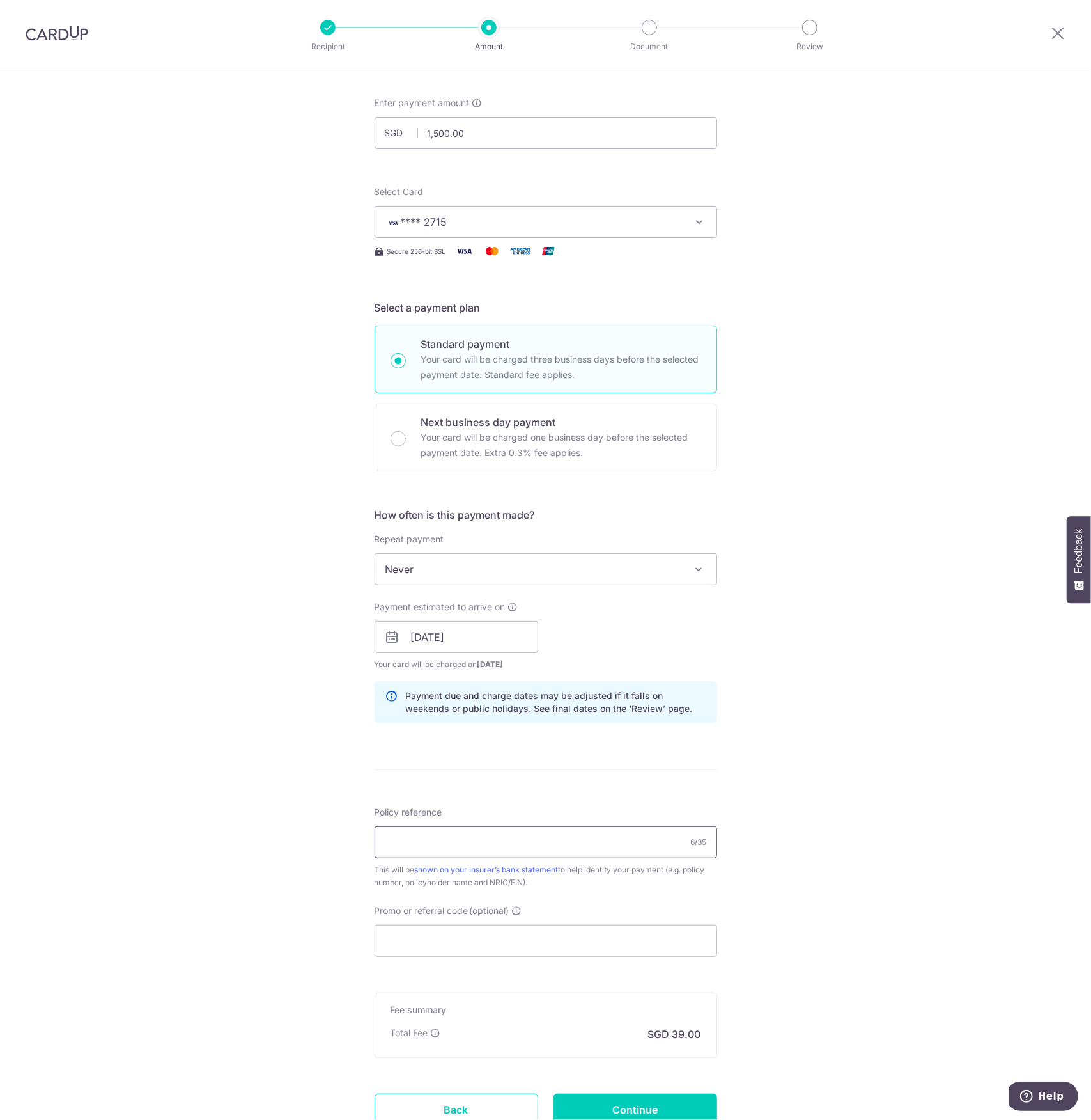
scroll to position [0, 0]
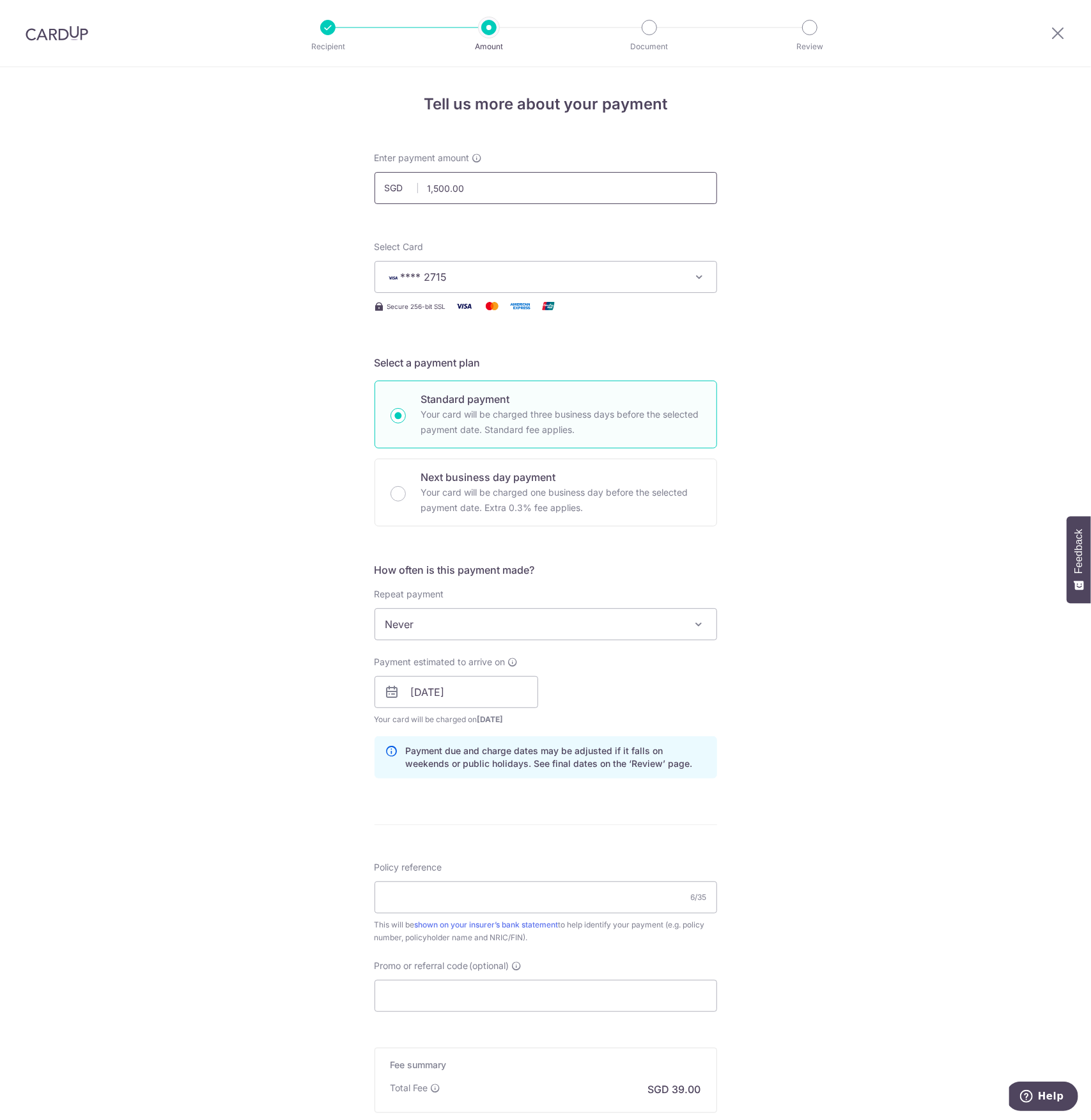
click at [460, 185] on input "1,500.00" at bounding box center [546, 188] width 343 height 32
drag, startPoint x: 483, startPoint y: 189, endPoint x: 384, endPoint y: 178, distance: 99.6
click at [384, 178] on input "1,500.00" at bounding box center [546, 188] width 343 height 32
paste input "457738"
drag, startPoint x: 502, startPoint y: 195, endPoint x: 326, endPoint y: 176, distance: 177.0
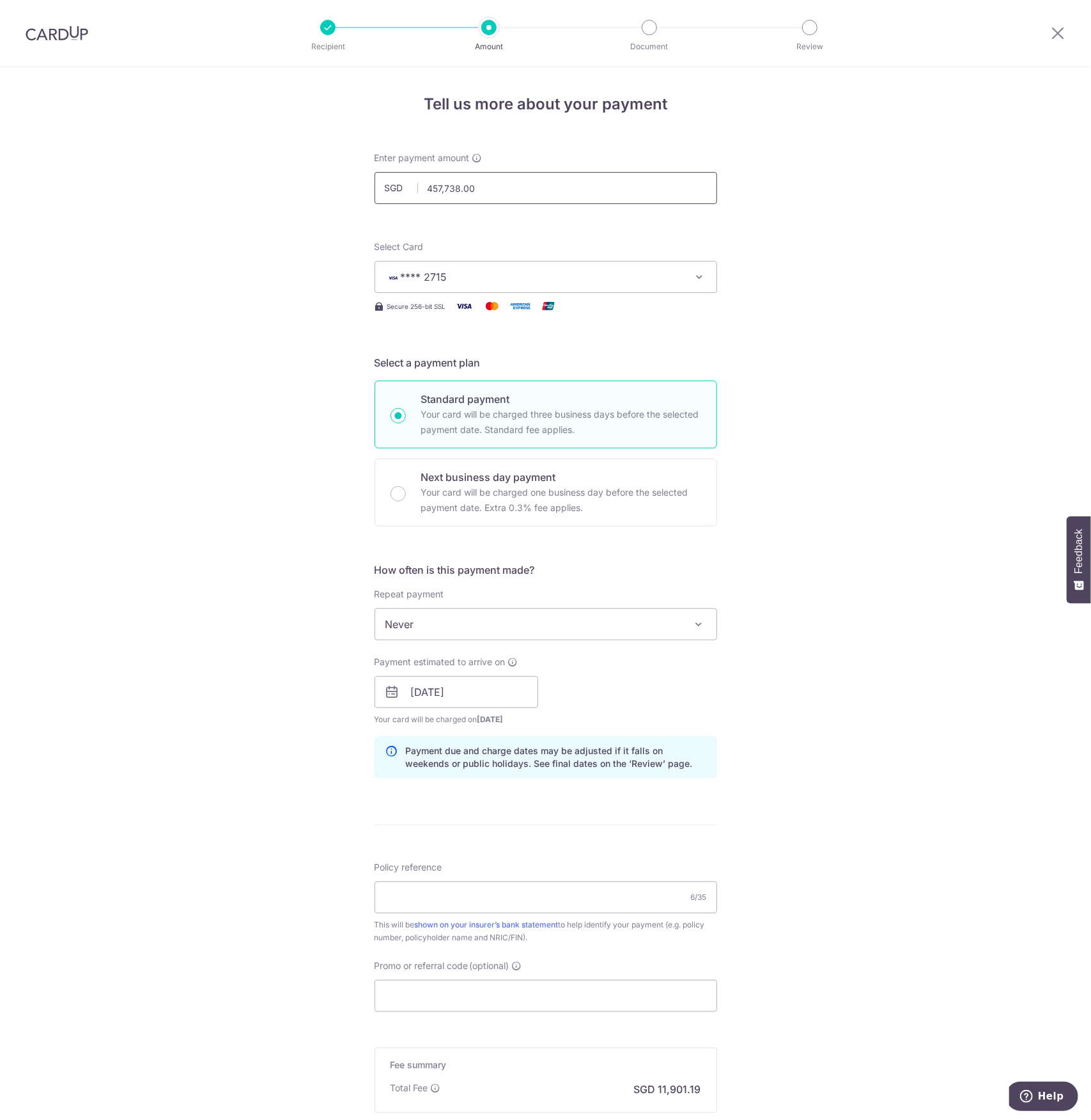
click at [326, 176] on div "Tell us more about your payment Enter payment amount SGD 457,738.00 457738.00 S…" at bounding box center [546, 672] width 1091 height 1209
paste input "738"
type input "4"
click at [540, 241] on div "Select Card **** 2715 Add credit card Your Cards **** 2715" at bounding box center [546, 267] width 343 height 53
click at [452, 186] on input "120,087.00" at bounding box center [546, 188] width 343 height 32
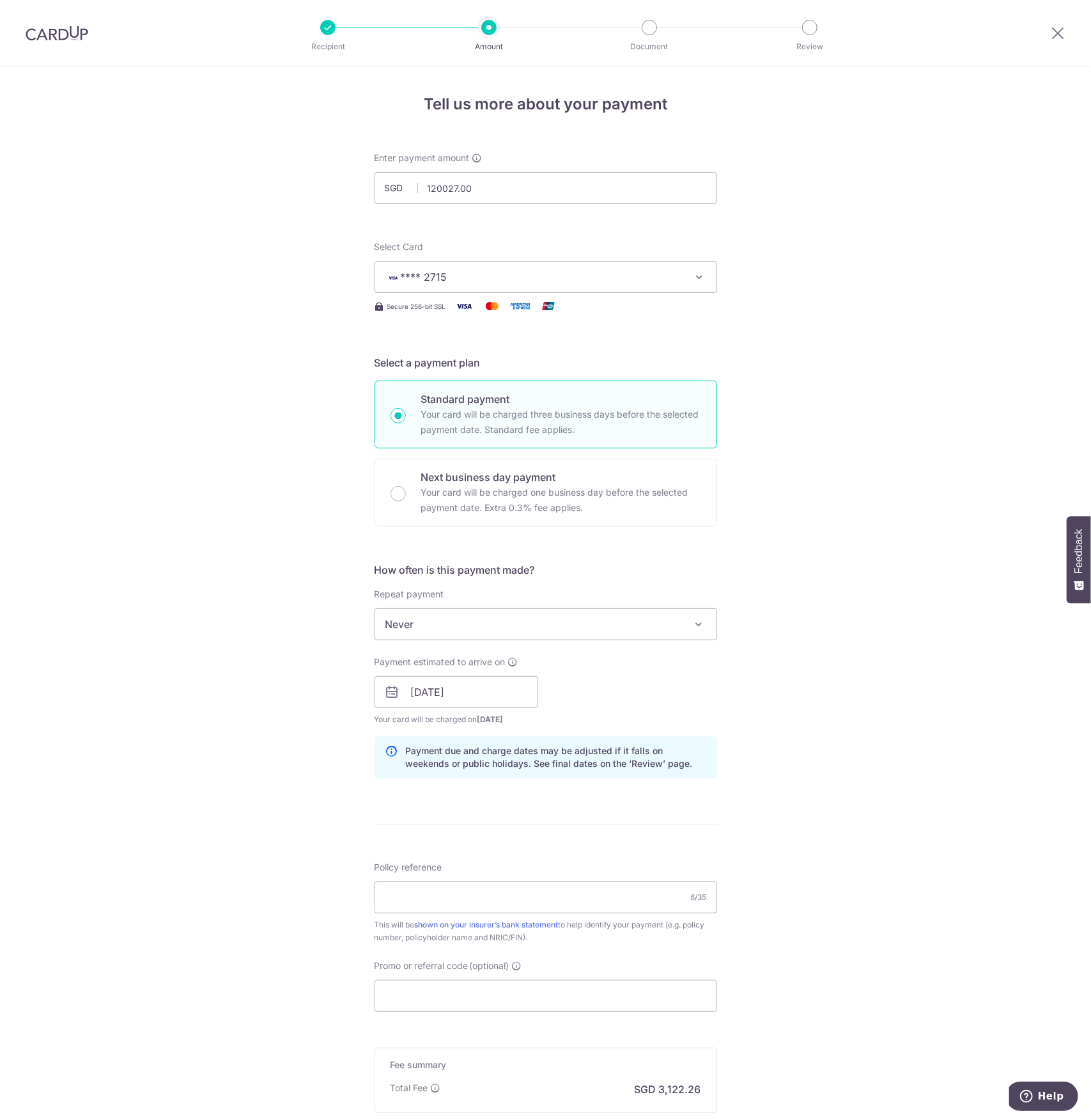
click at [788, 223] on div "Tell us more about your payment Enter payment amount SGD 120027.00 120087.00 Se…" at bounding box center [546, 672] width 1091 height 1209
click at [454, 195] on input "120,027.00" at bounding box center [546, 188] width 343 height 32
click at [485, 198] on input "120,027.00" at bounding box center [546, 188] width 343 height 32
click at [545, 192] on input "12002.00" at bounding box center [546, 188] width 343 height 32
click at [503, 236] on form "Enter payment amount SGD 12002.00 120.00 Select Card **** 2715 Add credit card …" at bounding box center [546, 710] width 343 height 1117
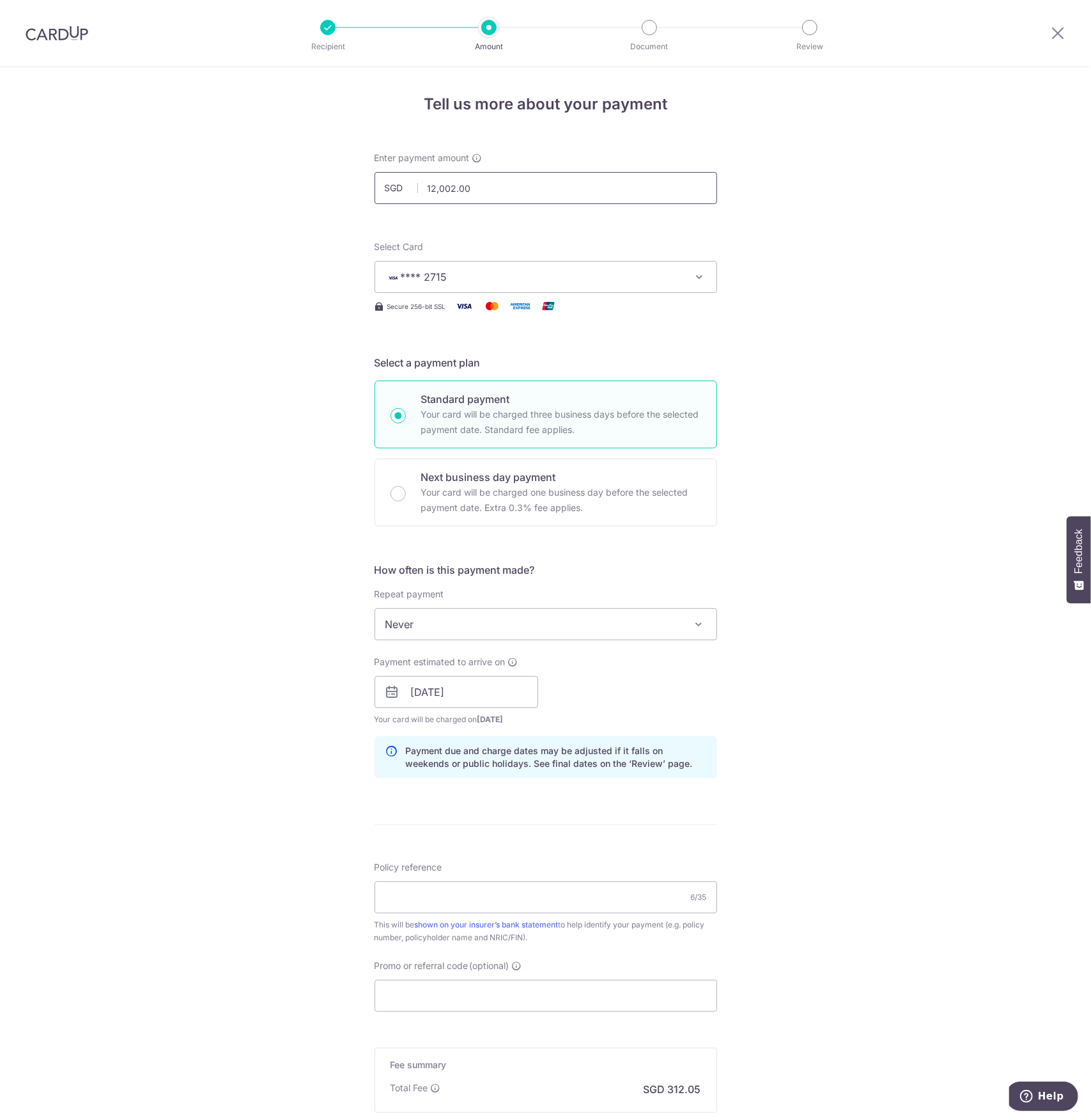
click at [476, 184] on input "12,002.00" at bounding box center [546, 188] width 343 height 32
type input "12,002.87"
click at [827, 305] on div "Tell us more about your payment Enter payment amount SGD 12,002.87 12002.87 Sel…" at bounding box center [546, 672] width 1091 height 1209
click at [419, 884] on input "Policy reference" at bounding box center [546, 897] width 343 height 32
paste input "79326923"
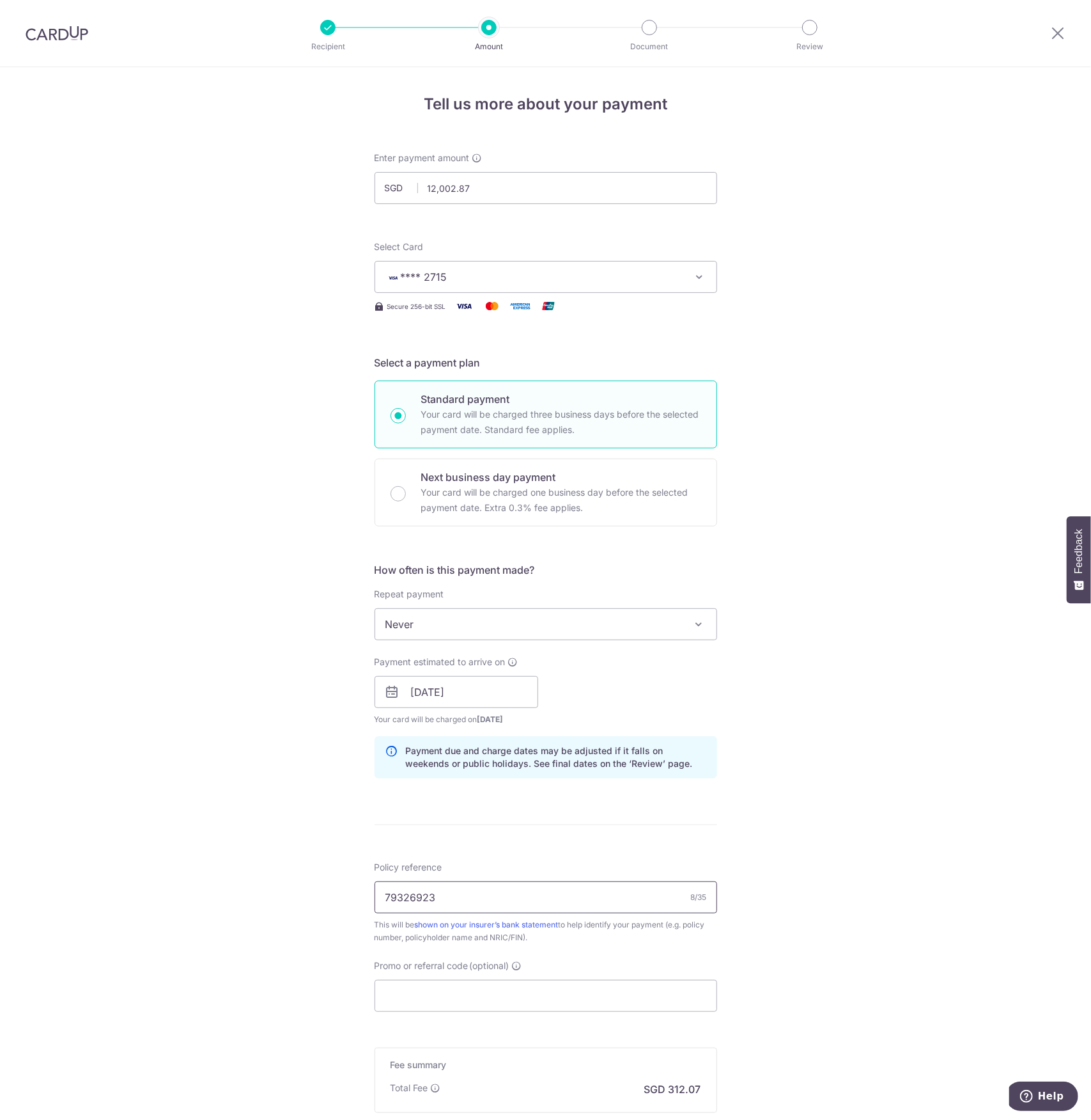
type input "79326923"
click at [557, 843] on form "Enter payment amount SGD 12,002.87 12002.87 Select Card **** 2715 Add credit ca…" at bounding box center [546, 683] width 343 height 1064
click at [495, 987] on input "Promo or referral code (optional)" at bounding box center [546, 996] width 343 height 32
click at [464, 686] on input "09/09/2025" at bounding box center [456, 692] width 164 height 32
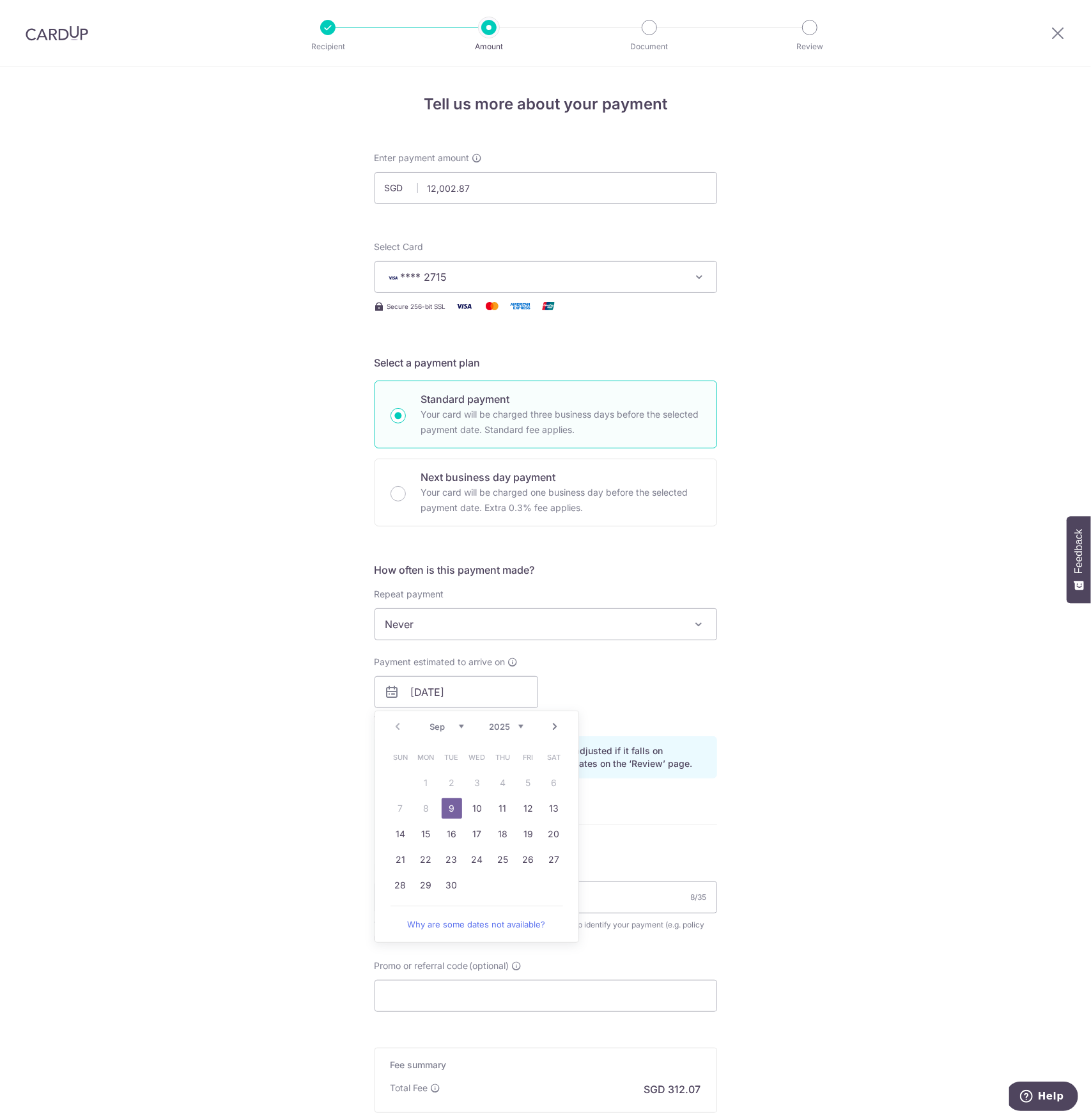
click at [420, 625] on span "Never" at bounding box center [546, 624] width 341 height 31
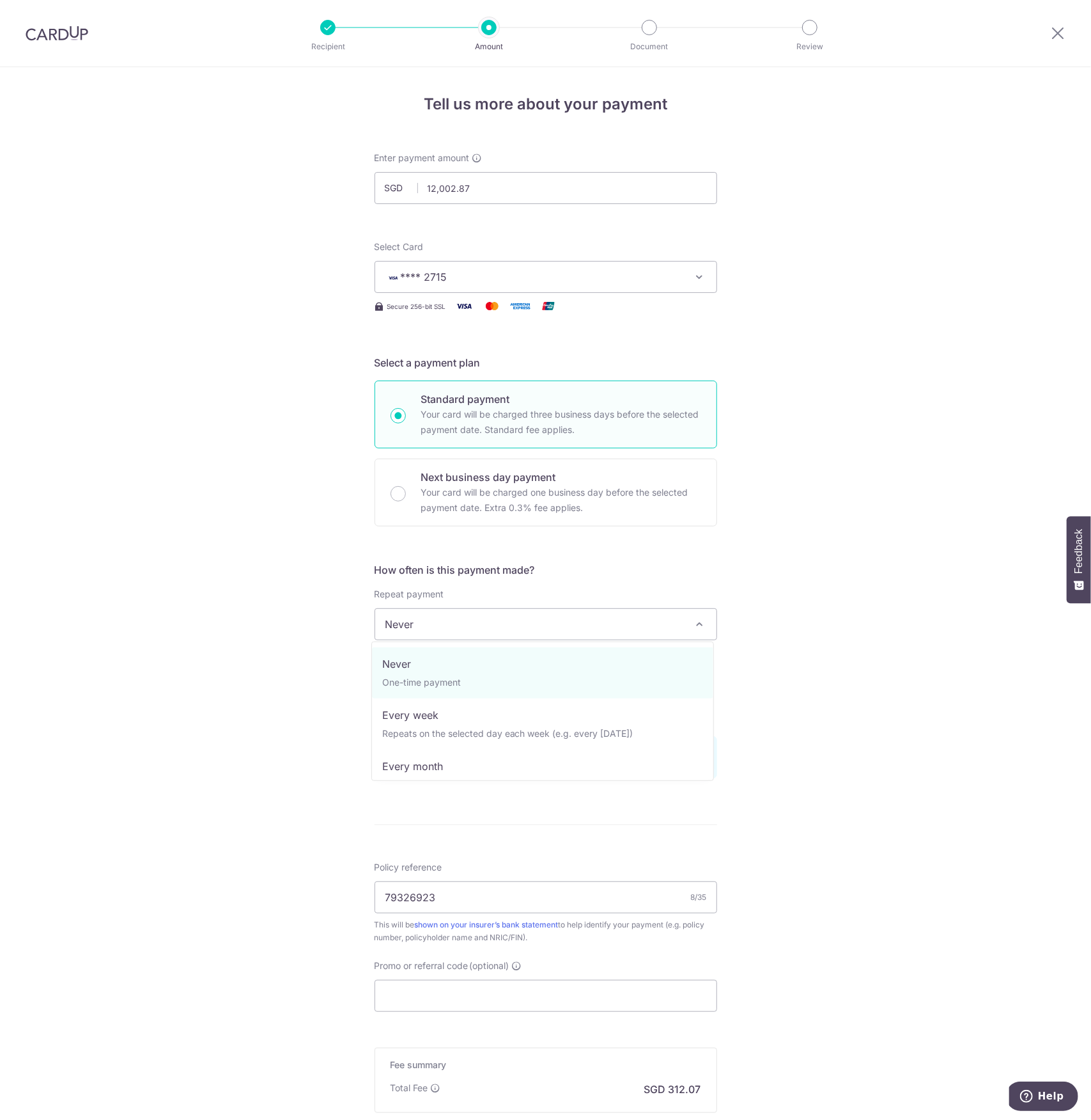
click at [834, 593] on div "Tell us more about your payment Enter payment amount SGD 12,002.87 12002.87 Sel…" at bounding box center [546, 672] width 1091 height 1209
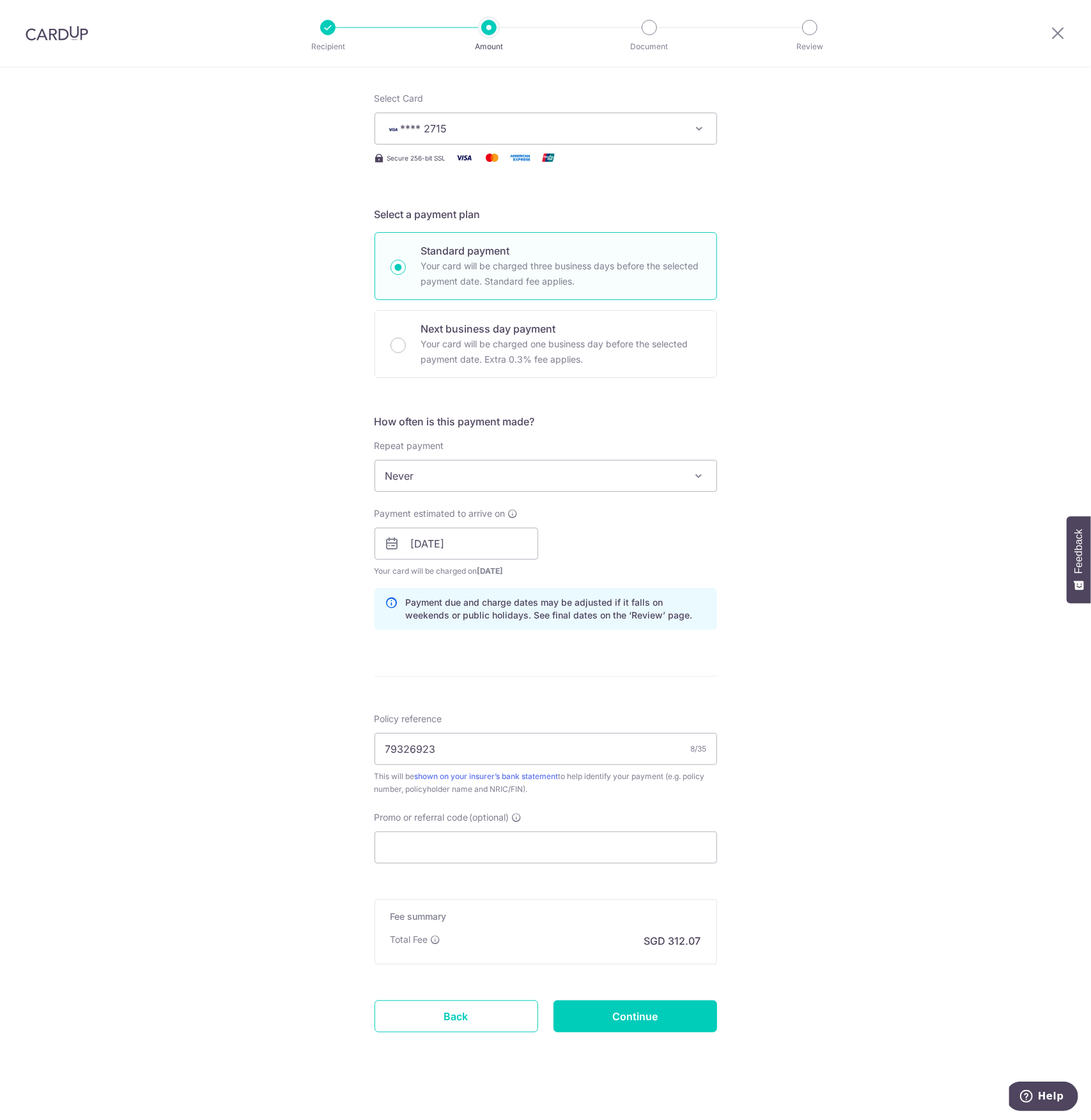
scroll to position [154, 0]
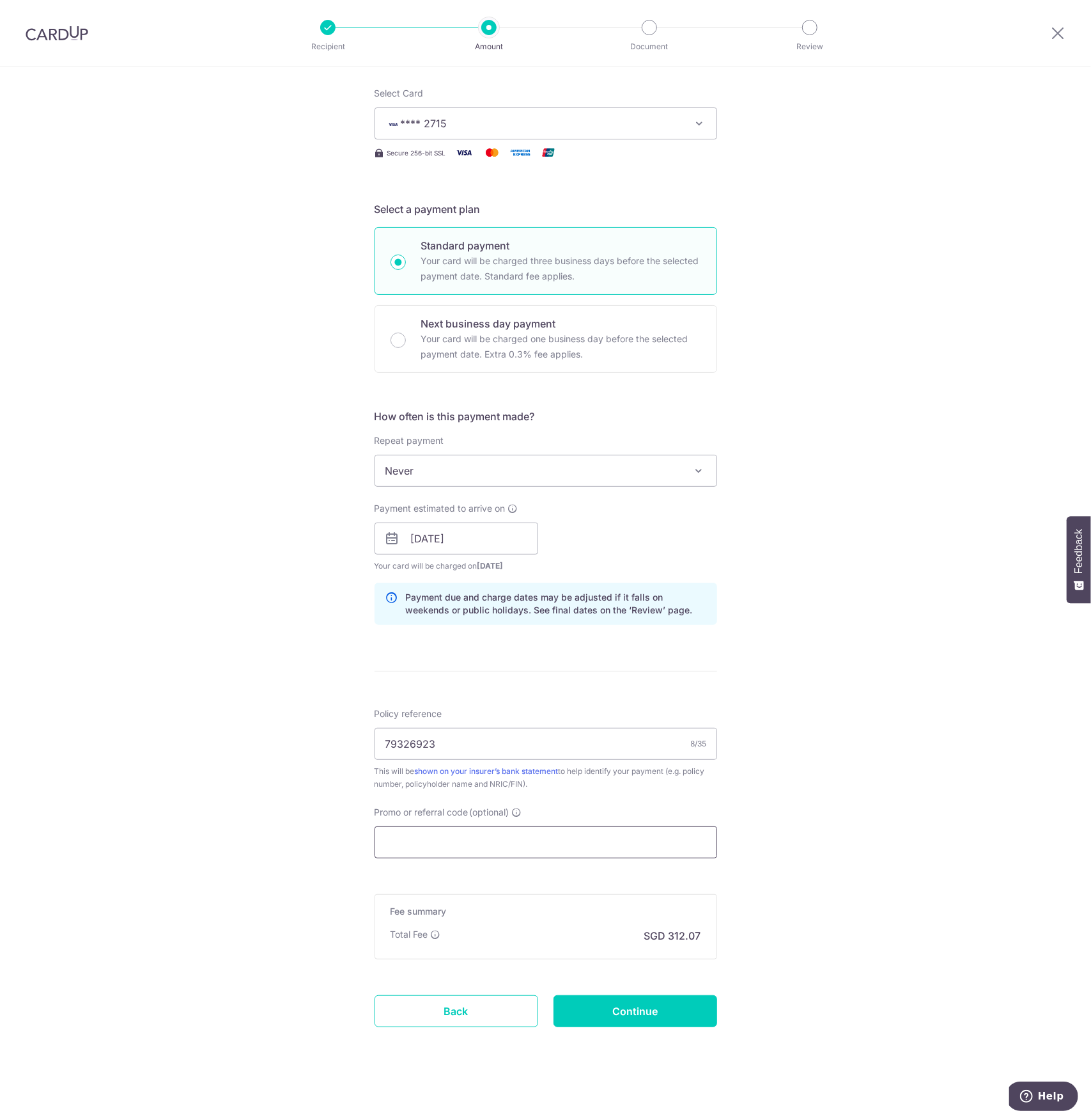
click at [459, 841] on input "Promo or referral code (optional)" at bounding box center [546, 842] width 343 height 32
paste input "OCBC195"
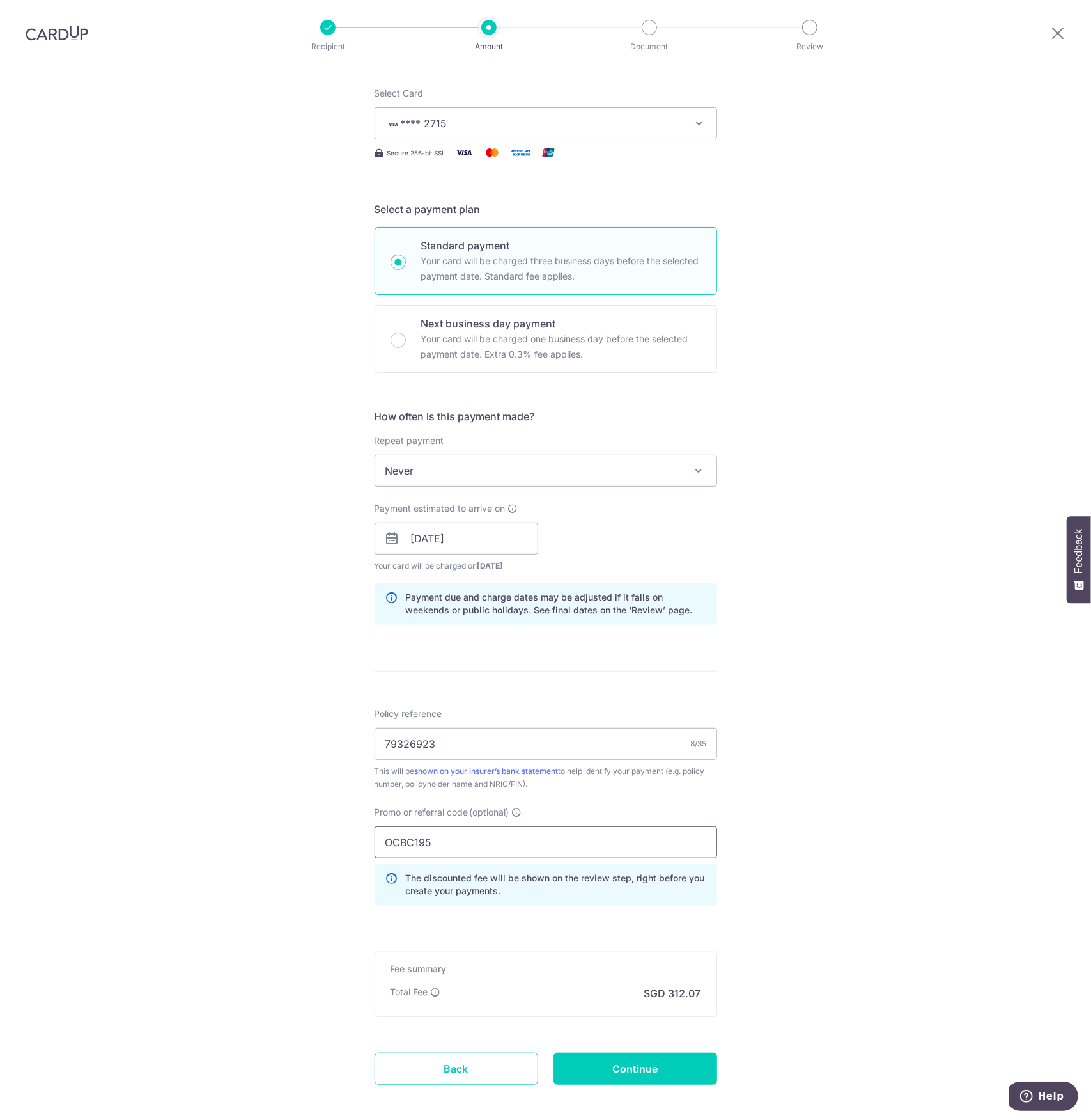
type input "OCBC195"
click at [952, 681] on div "Tell us more about your payment Enter payment amount SGD 12,002.87 12002.87 Sel…" at bounding box center [546, 547] width 1091 height 1267
click at [573, 458] on span "Never" at bounding box center [546, 470] width 341 height 31
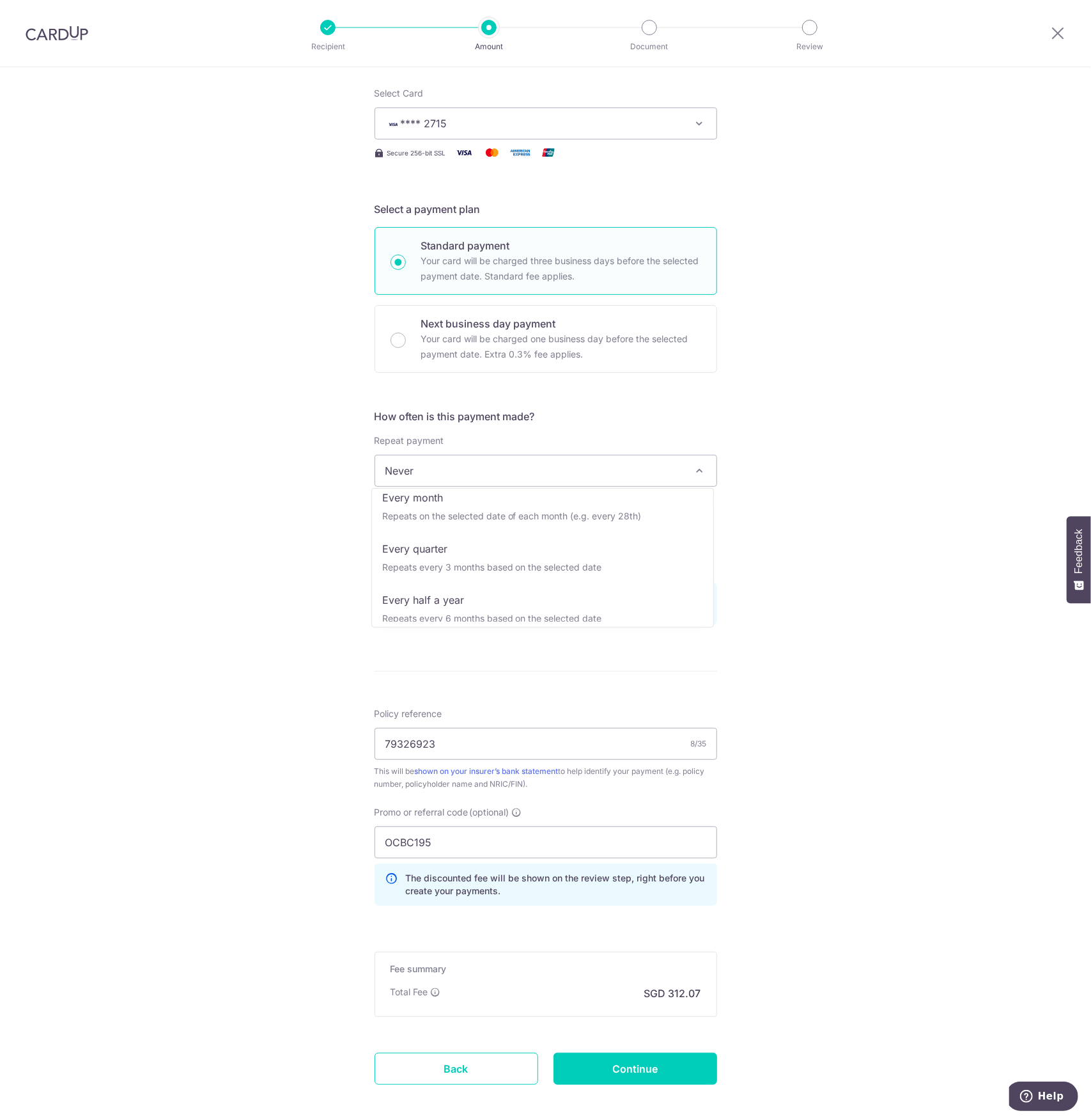
scroll to position [179, 0]
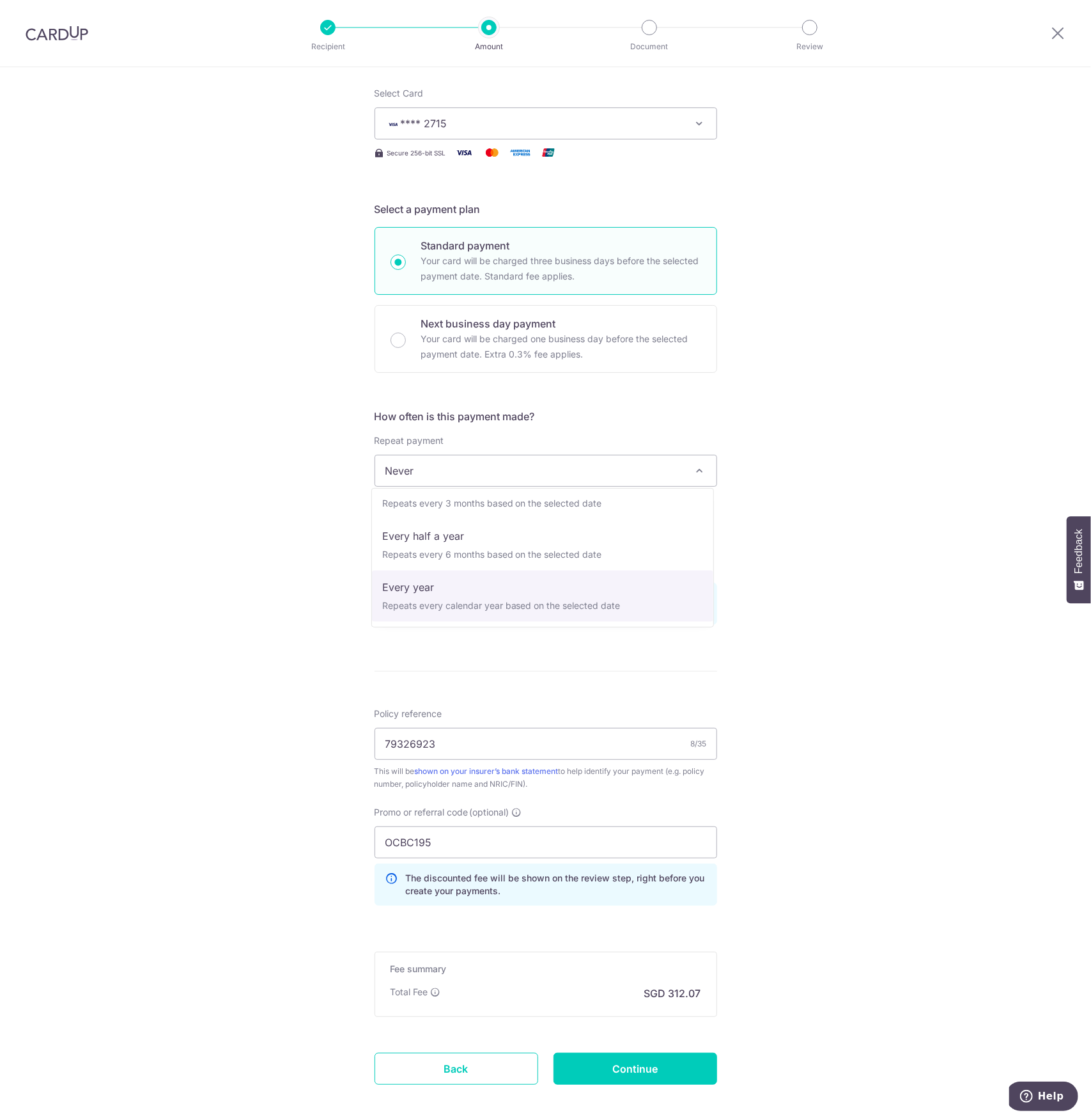
select select "6"
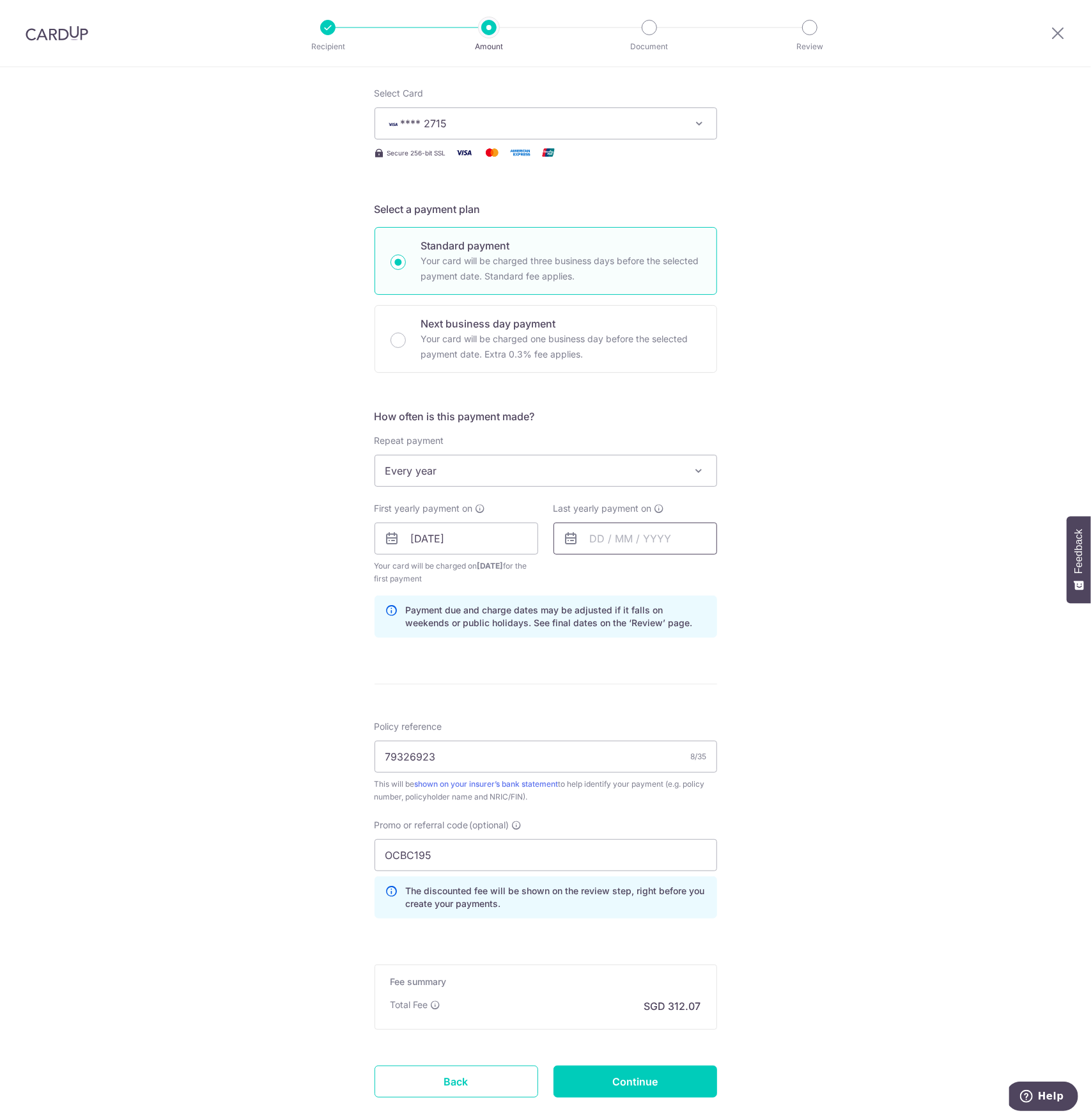
click at [646, 541] on input "text" at bounding box center [635, 538] width 164 height 32
click at [698, 571] on select "2025 2026 2027 2028 2029 2030 2031 2032 2033 2034 2035" at bounding box center [685, 573] width 34 height 10
click at [573, 678] on link "9" at bounding box center [580, 680] width 20 height 20
type input "09/09/2035"
click at [904, 631] on div "Tell us more about your payment Enter payment amount SGD 12,002.87 12002.87 Sel…" at bounding box center [546, 553] width 1091 height 1279
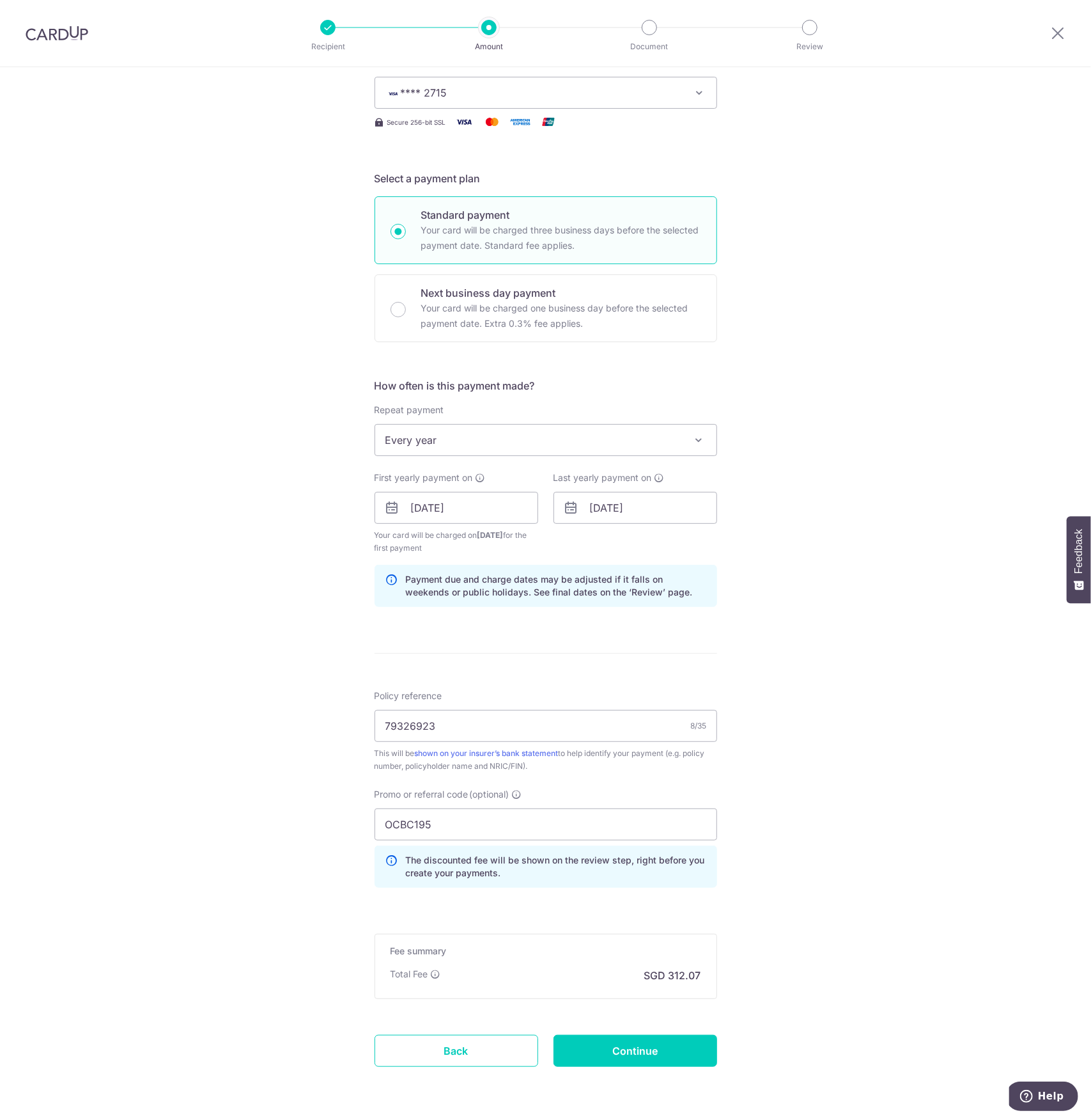
scroll to position [223, 0]
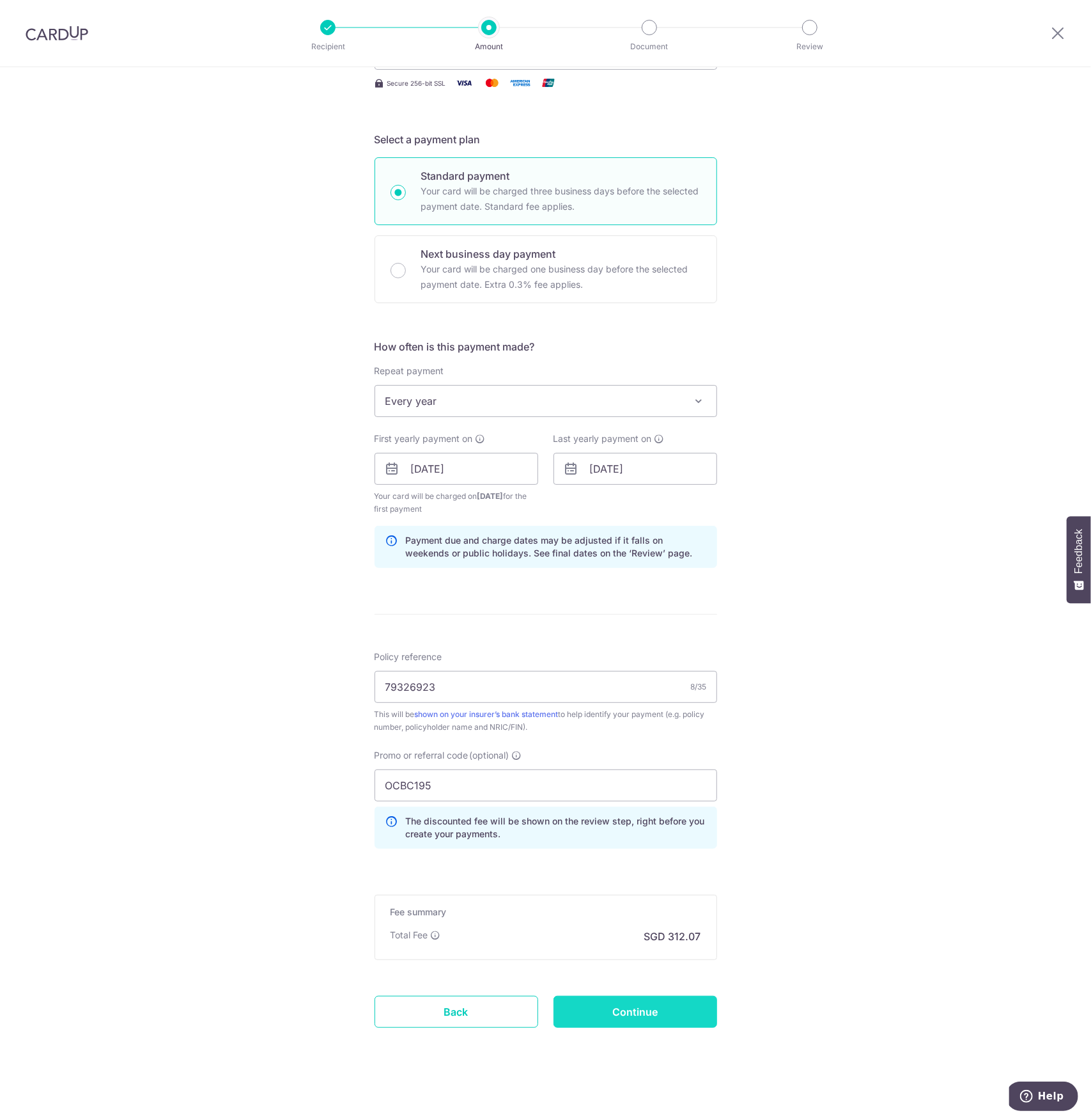
click at [651, 1006] on input "Continue" at bounding box center [635, 1012] width 164 height 32
type input "Create Schedule"
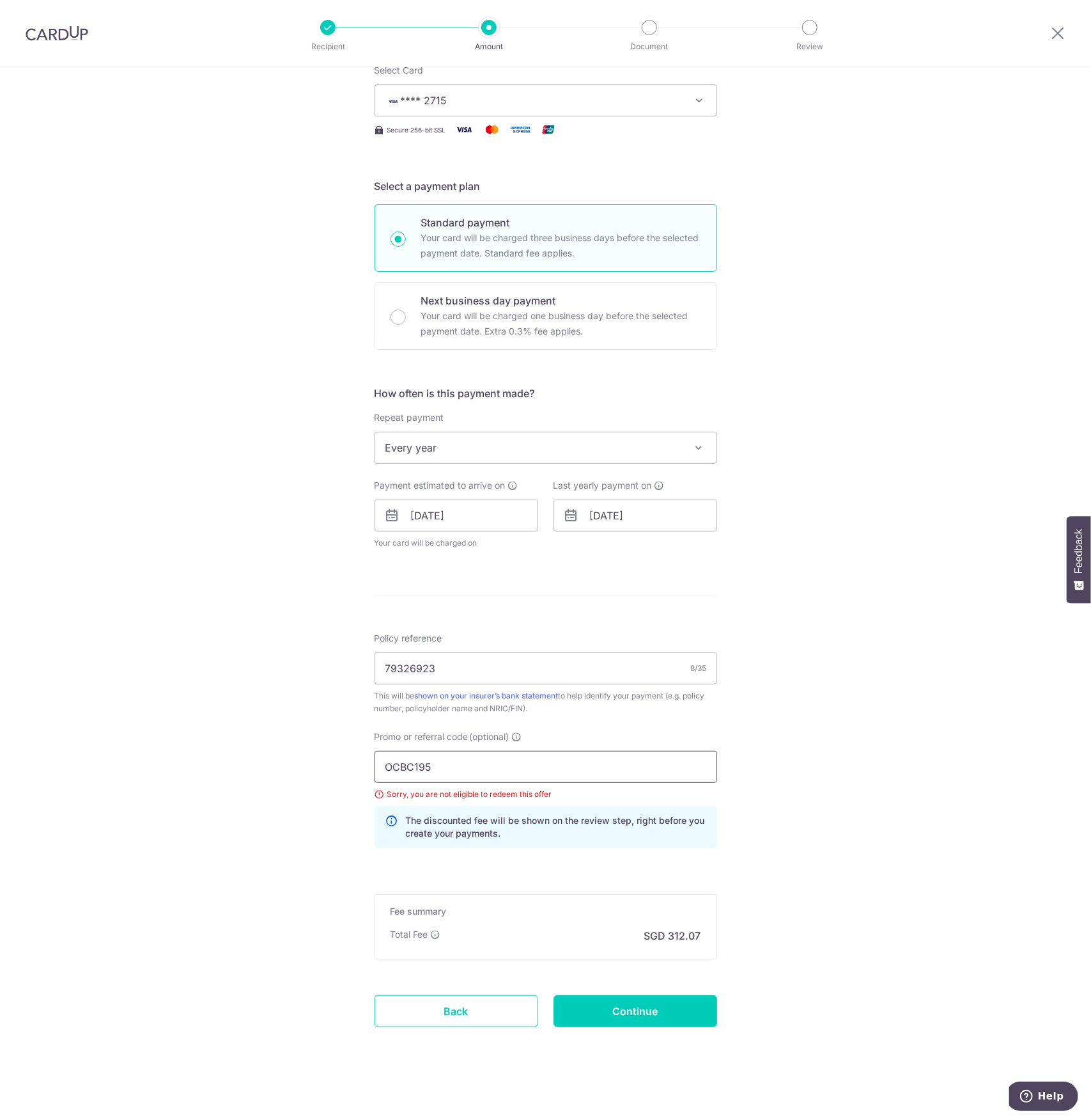
click at [542, 751] on input "OCBC195" at bounding box center [546, 767] width 343 height 32
click at [656, 662] on input "79326923" at bounding box center [546, 669] width 343 height 32
click at [468, 775] on input "OCBC195" at bounding box center [546, 767] width 343 height 32
type input "OCBC18"
click at [800, 657] on div "Tell us more about your payment Enter payment amount SGD 12,002.87 12002.87 Sel…" at bounding box center [546, 507] width 1091 height 1232
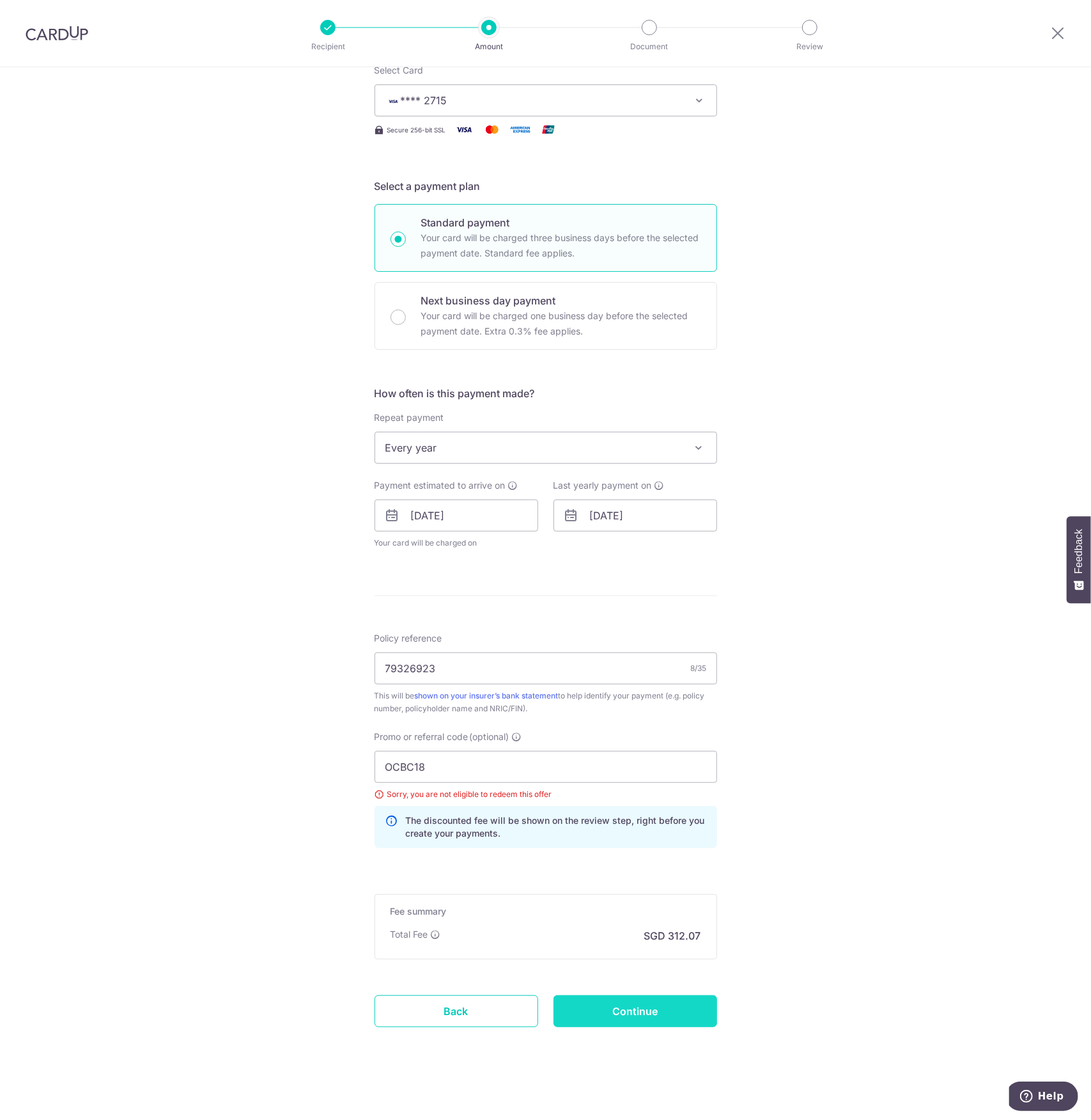
click at [561, 1006] on input "Continue" at bounding box center [635, 1011] width 164 height 32
type input "Update Schedule"
click at [573, 764] on input "OCBC18" at bounding box center [546, 767] width 343 height 32
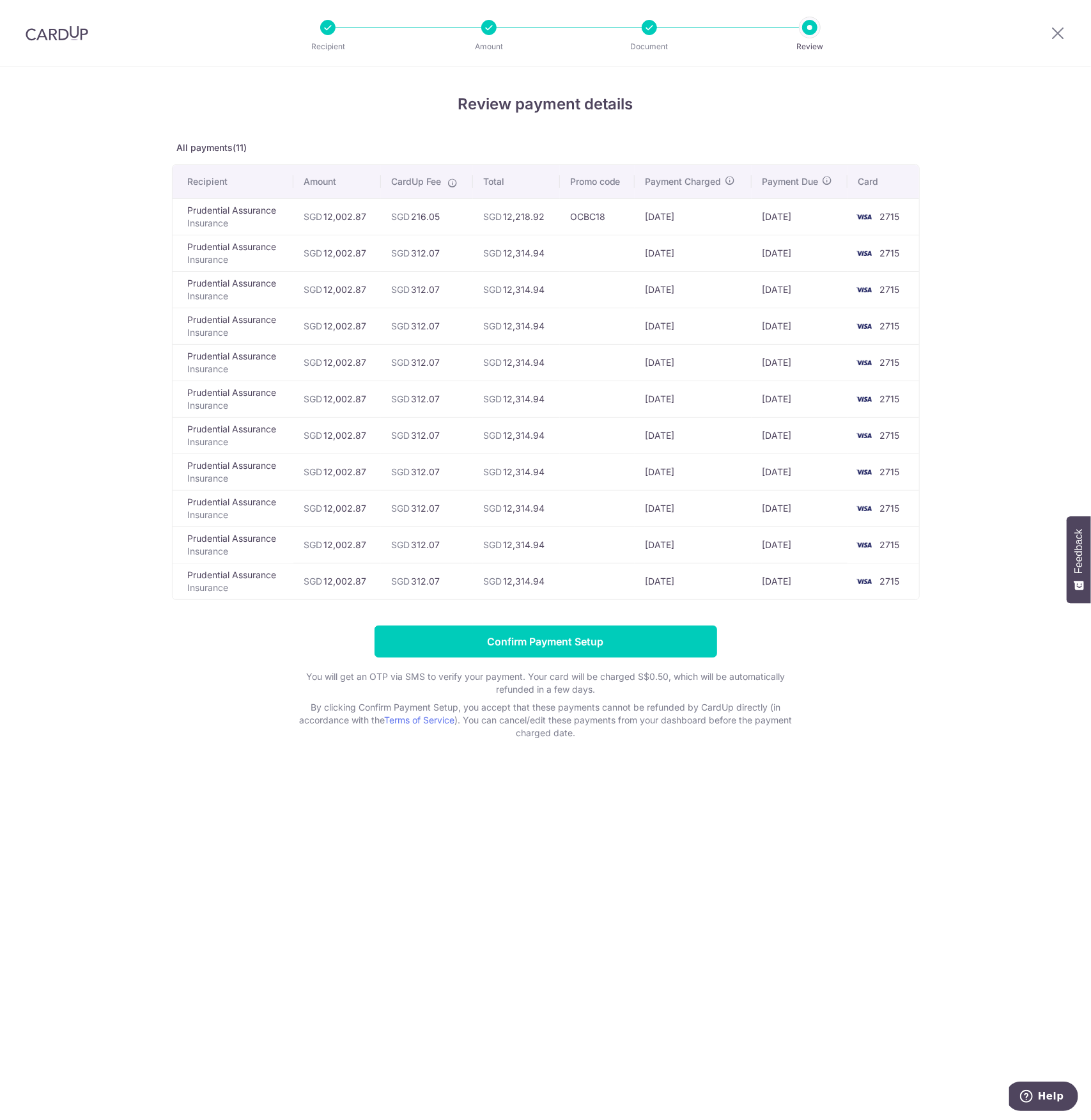
drag, startPoint x: 72, startPoint y: 1, endPoint x: 975, endPoint y: 144, distance: 914.3
click at [975, 144] on div "Review payment details All payments(11) Recipient Amount CardUp Fee Total Promo…" at bounding box center [546, 593] width 1091 height 1053
click at [1058, 29] on icon at bounding box center [1057, 33] width 15 height 16
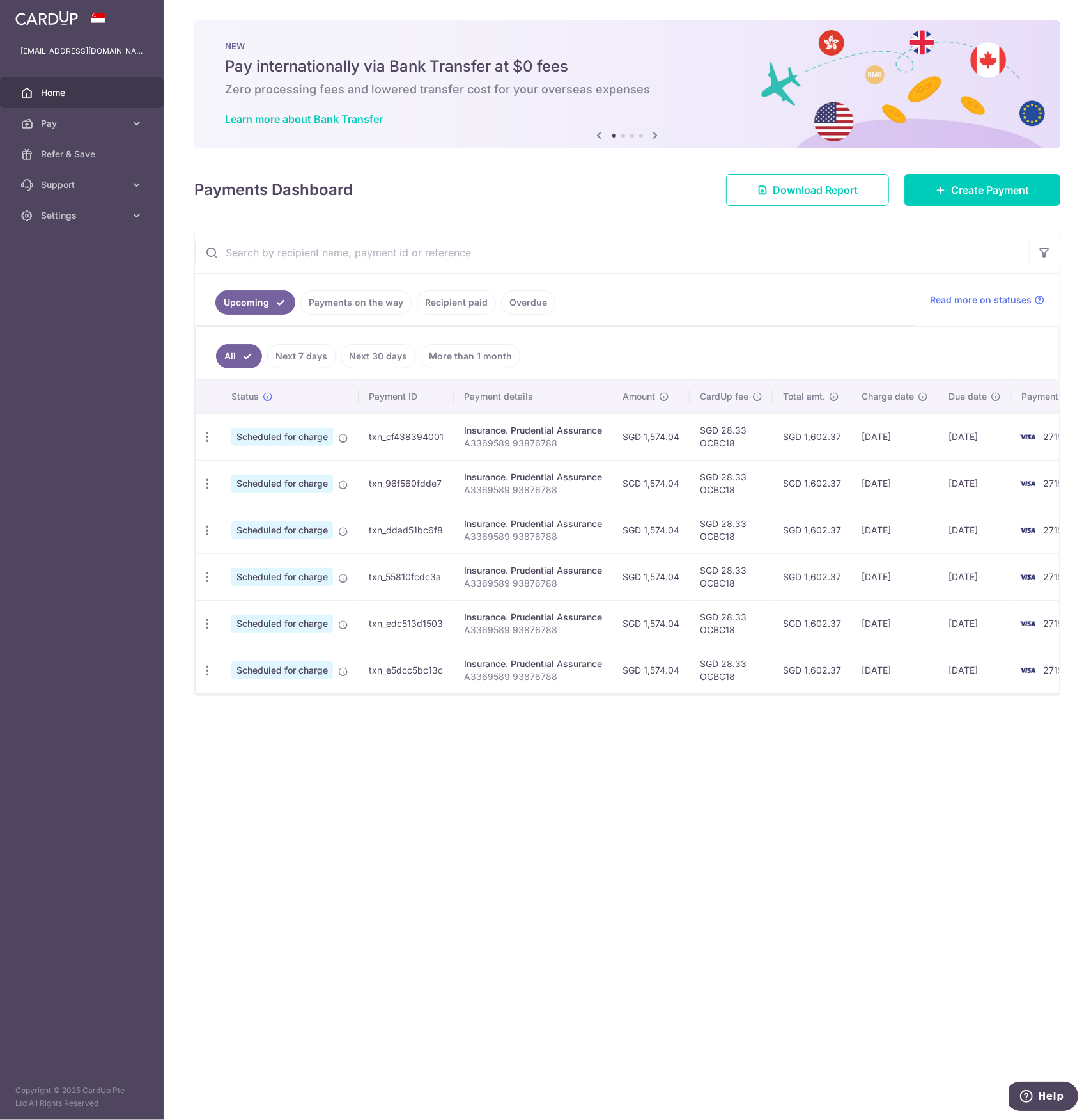
click at [287, 668] on span "Scheduled for charge" at bounding box center [282, 670] width 102 height 18
click at [449, 666] on td "txn_e5dcc5bc13c" at bounding box center [406, 670] width 95 height 47
click at [530, 658] on div "Insurance. Prudential Assurance" at bounding box center [533, 664] width 138 height 12
click at [126, 116] on link "Pay" at bounding box center [82, 124] width 164 height 31
click at [94, 153] on span "Payments" at bounding box center [83, 154] width 84 height 12
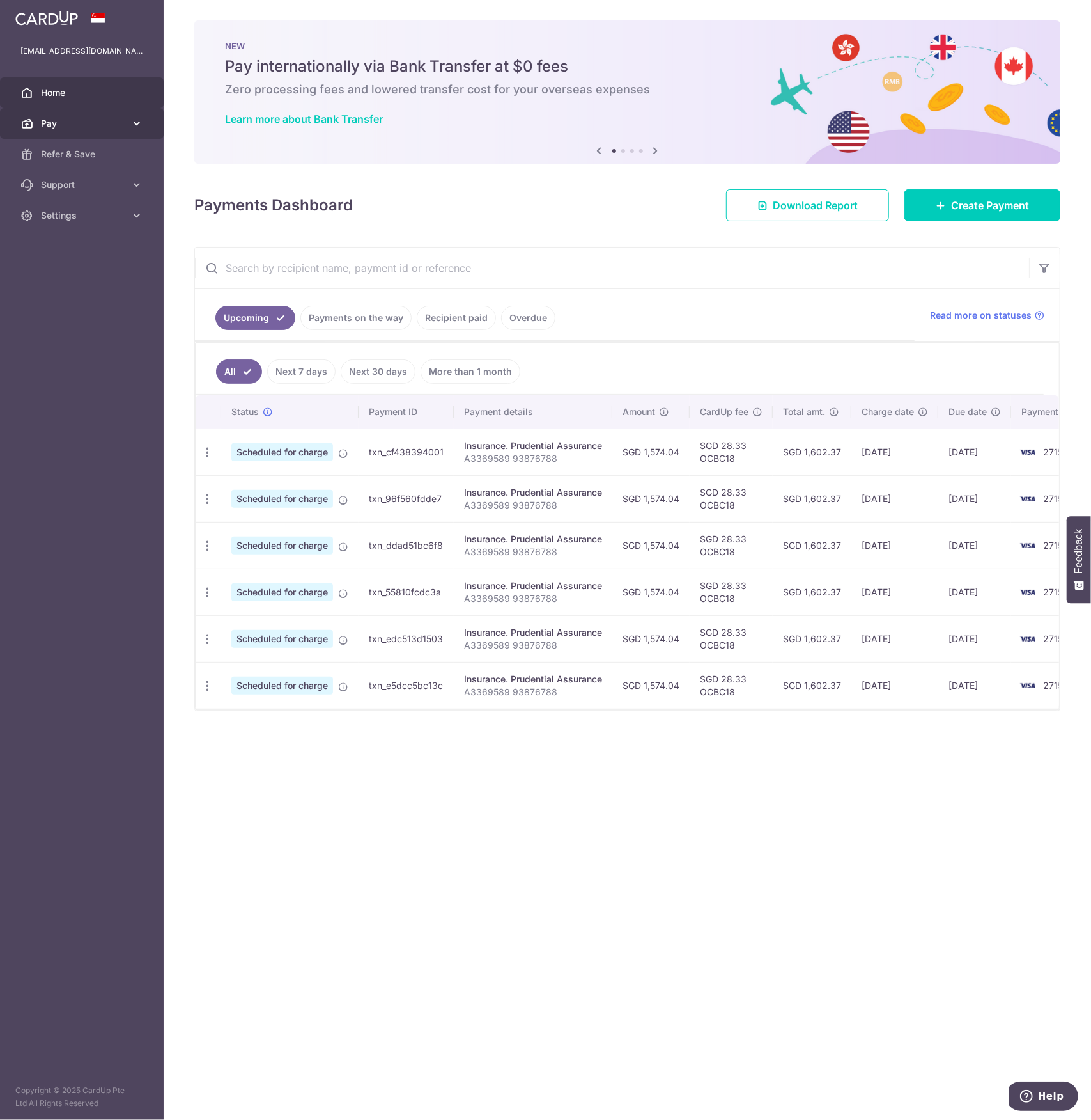
click at [63, 124] on span "Pay" at bounding box center [83, 123] width 84 height 12
click at [64, 181] on span "Recipients" at bounding box center [83, 184] width 84 height 12
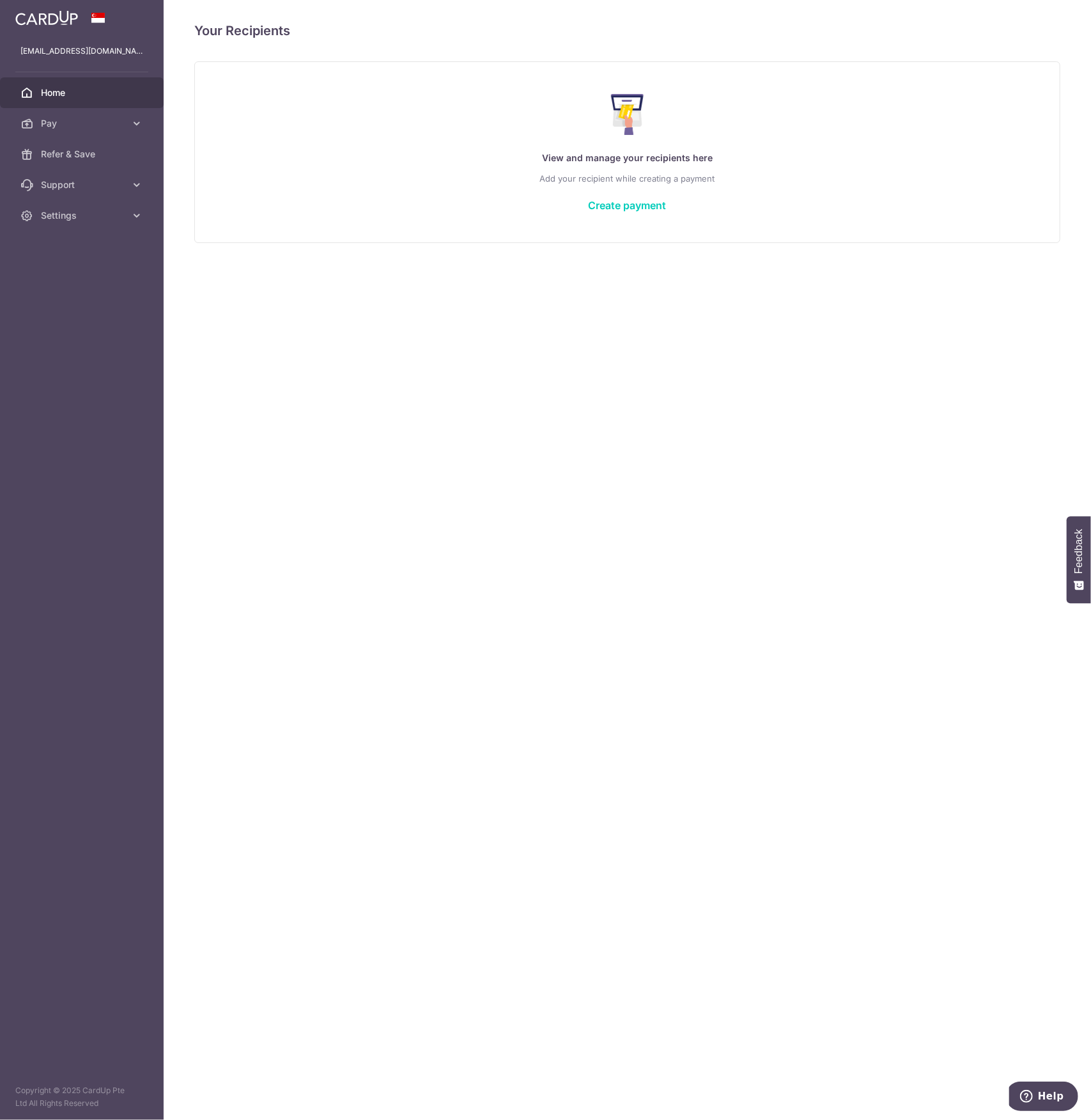
click at [64, 90] on span "Home" at bounding box center [83, 92] width 84 height 12
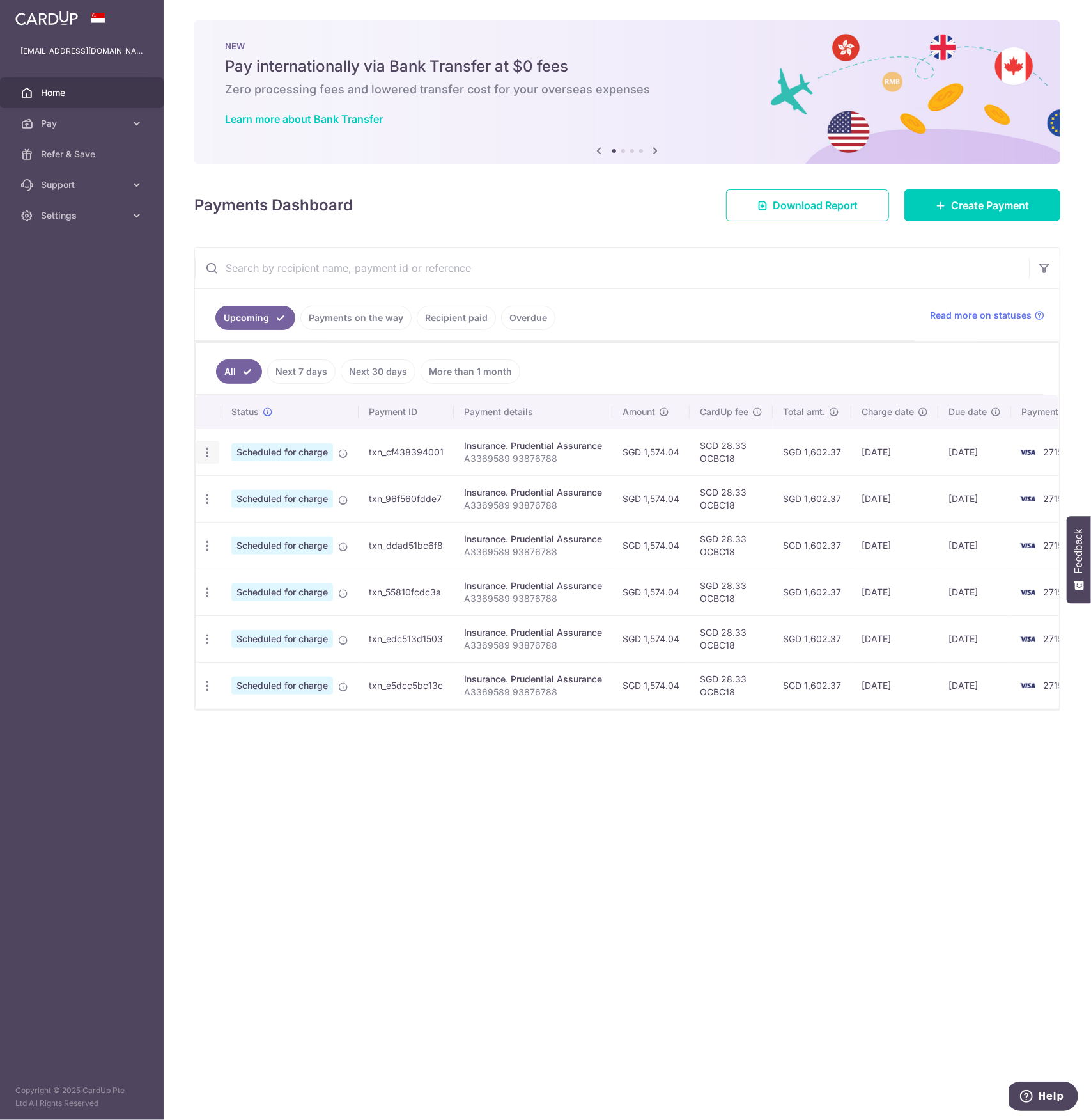
click at [210, 446] on icon "button" at bounding box center [207, 452] width 13 height 13
click at [401, 789] on div "× Pause Schedule Pause all future payments in this series Pause just this one p…" at bounding box center [627, 560] width 927 height 1120
